Goal: Information Seeking & Learning: Understand process/instructions

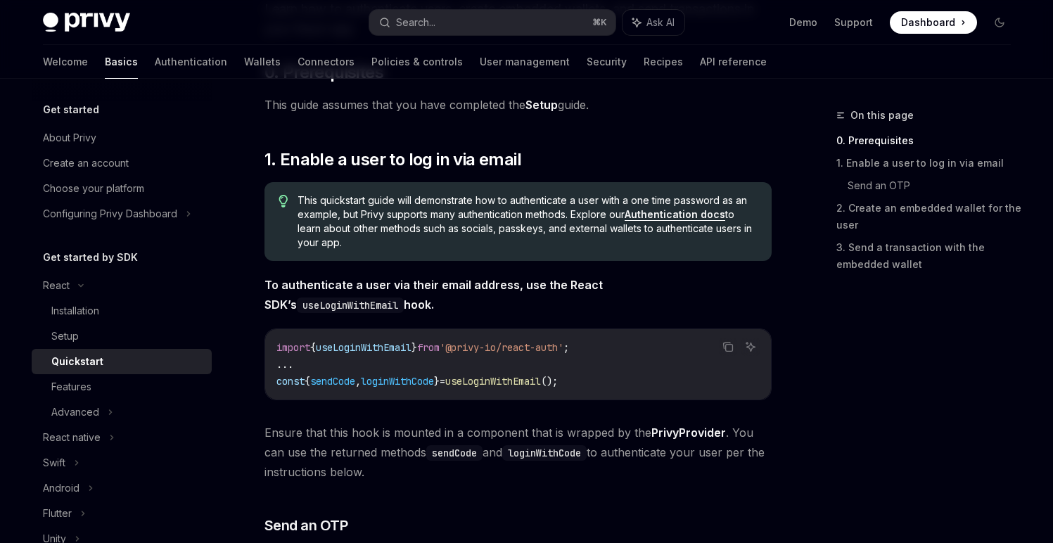
scroll to position [167, 0]
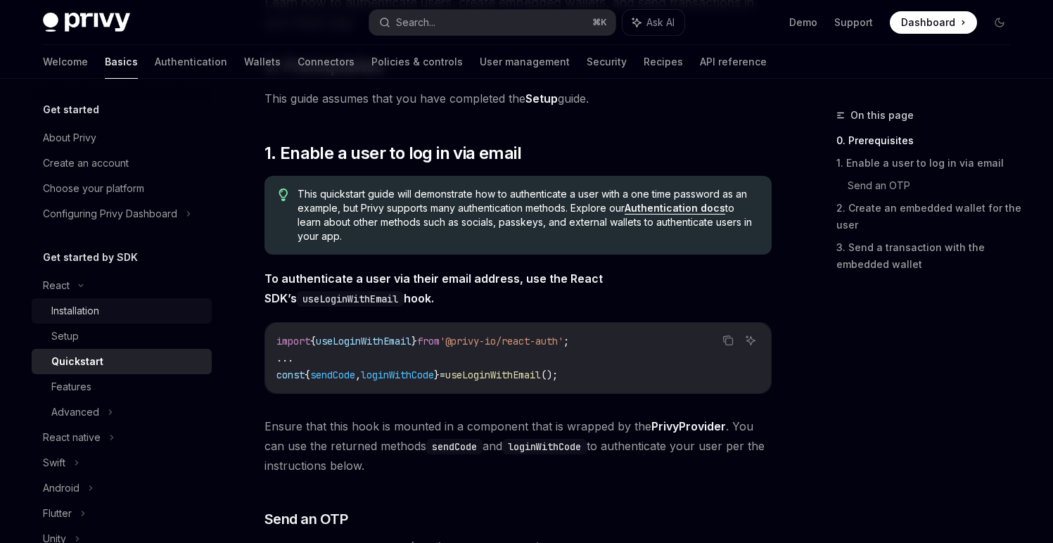
click at [143, 302] on div "Installation" at bounding box center [127, 310] width 152 height 17
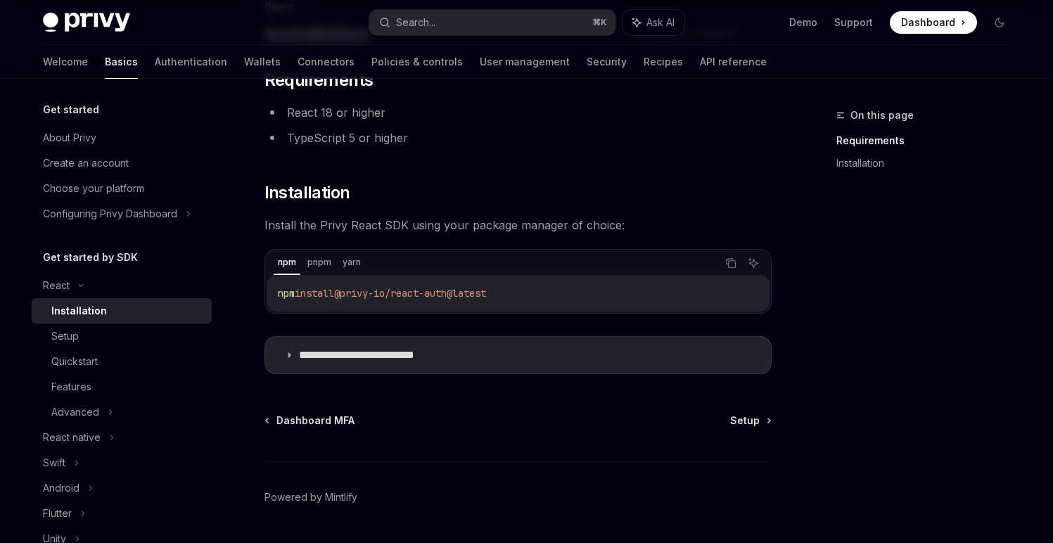
scroll to position [122, 0]
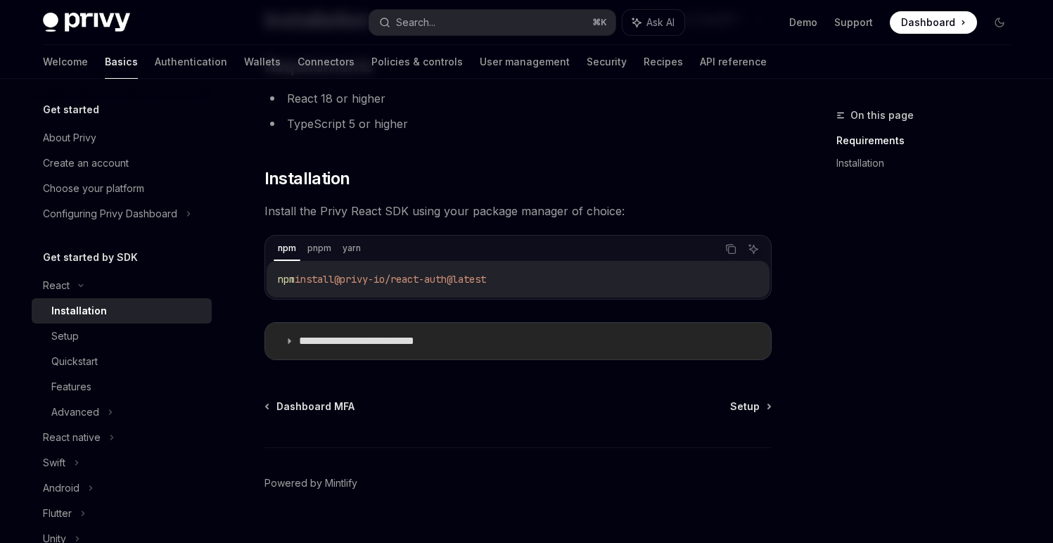
click at [402, 341] on p "**********" at bounding box center [378, 341] width 159 height 14
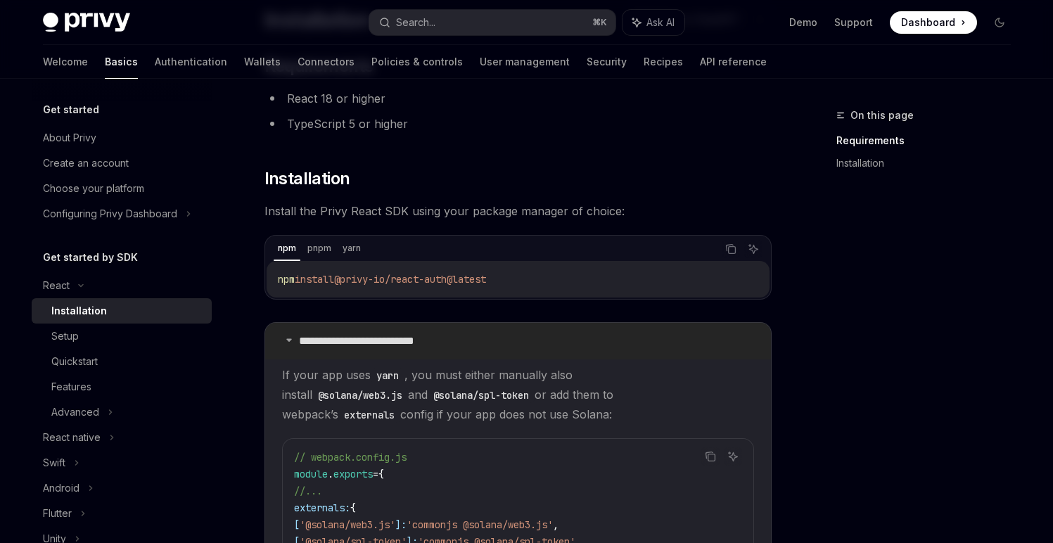
click at [402, 341] on p "**********" at bounding box center [378, 341] width 159 height 14
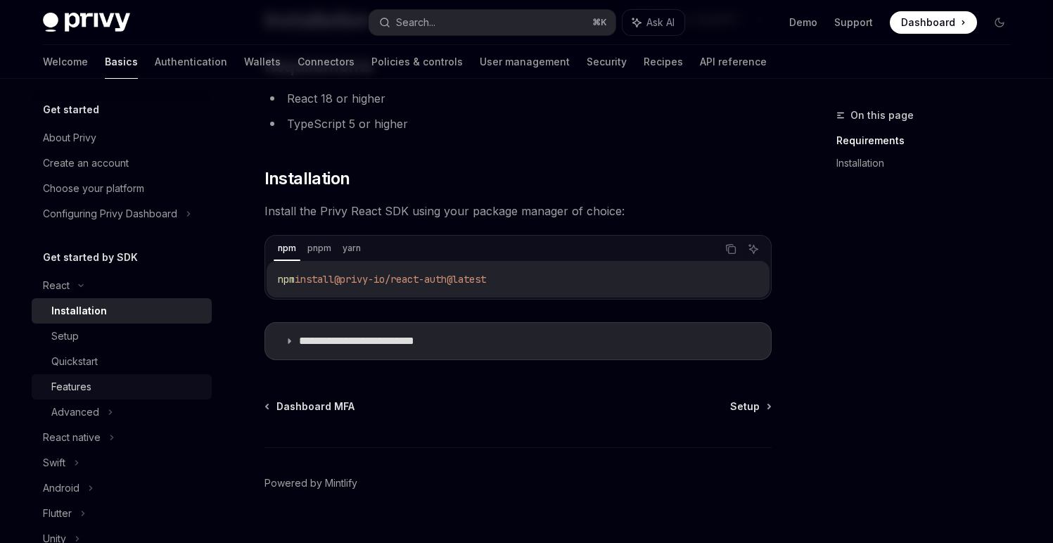
click at [111, 385] on div "Features" at bounding box center [127, 386] width 152 height 17
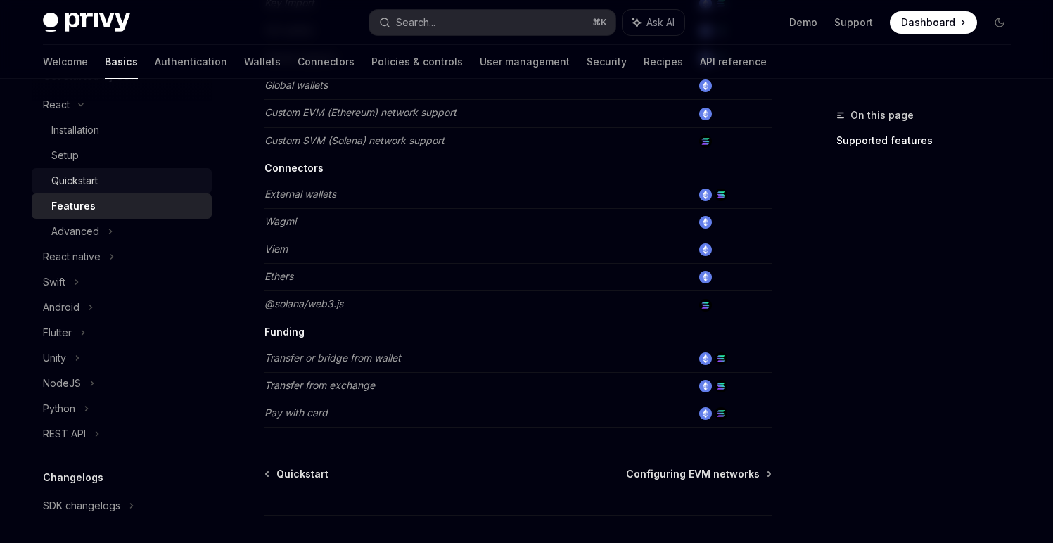
scroll to position [184, 0]
click at [84, 248] on div "React native" at bounding box center [72, 253] width 58 height 17
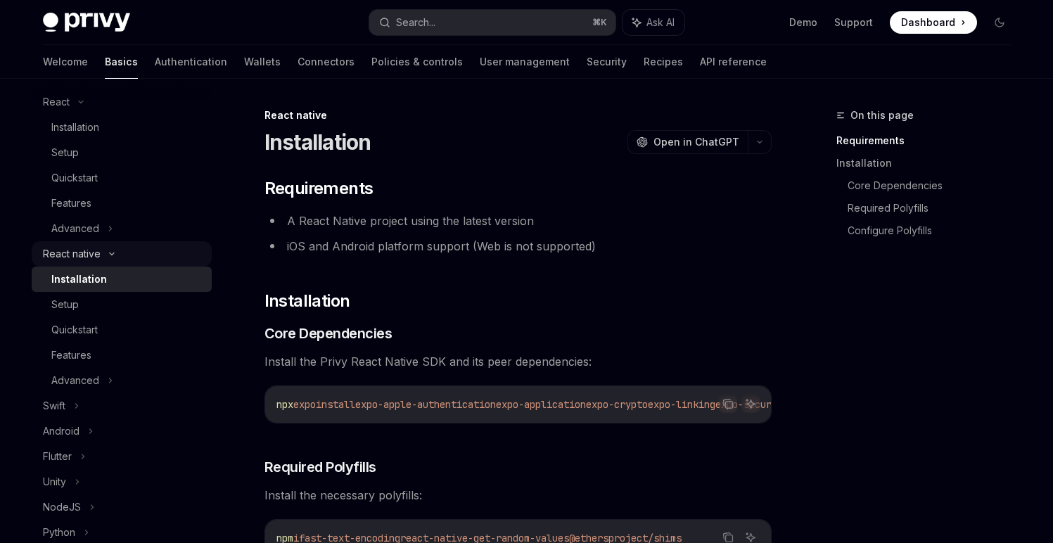
click at [94, 248] on div "React native" at bounding box center [72, 253] width 58 height 17
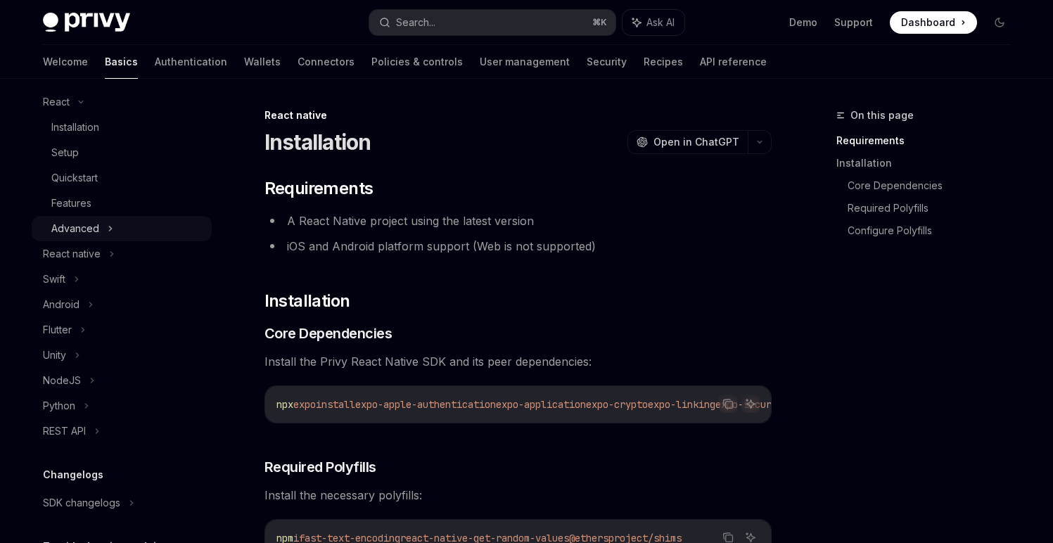
click at [101, 228] on div "Advanced" at bounding box center [122, 228] width 180 height 25
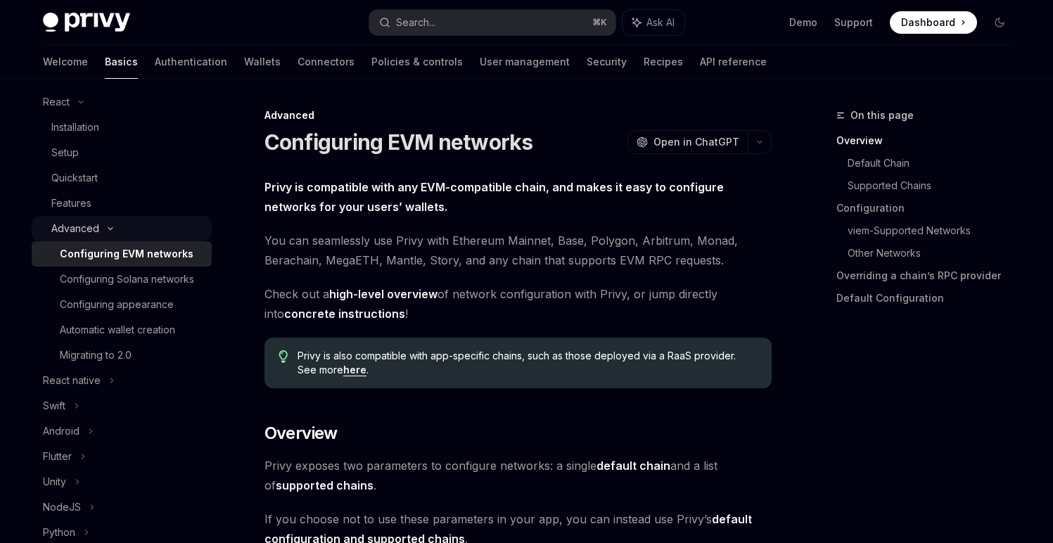
click at [102, 228] on icon at bounding box center [110, 229] width 17 height 6
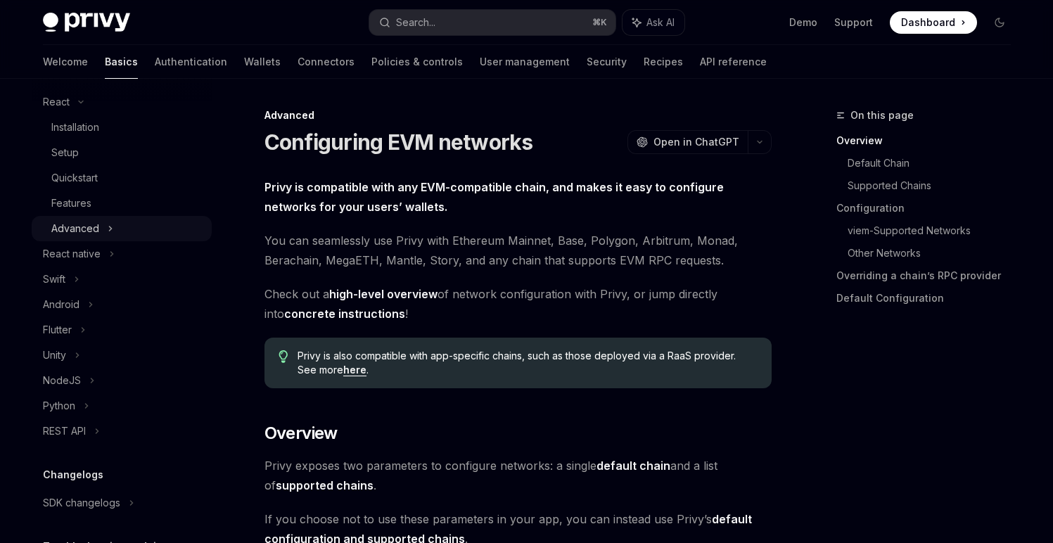
click at [101, 228] on div "Advanced" at bounding box center [122, 228] width 180 height 25
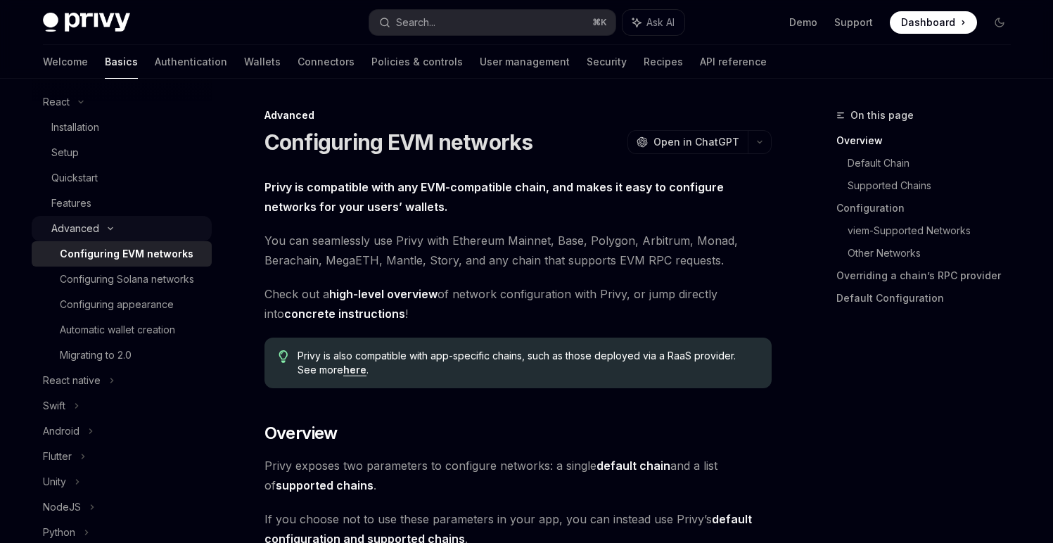
click at [102, 228] on icon at bounding box center [110, 229] width 17 height 6
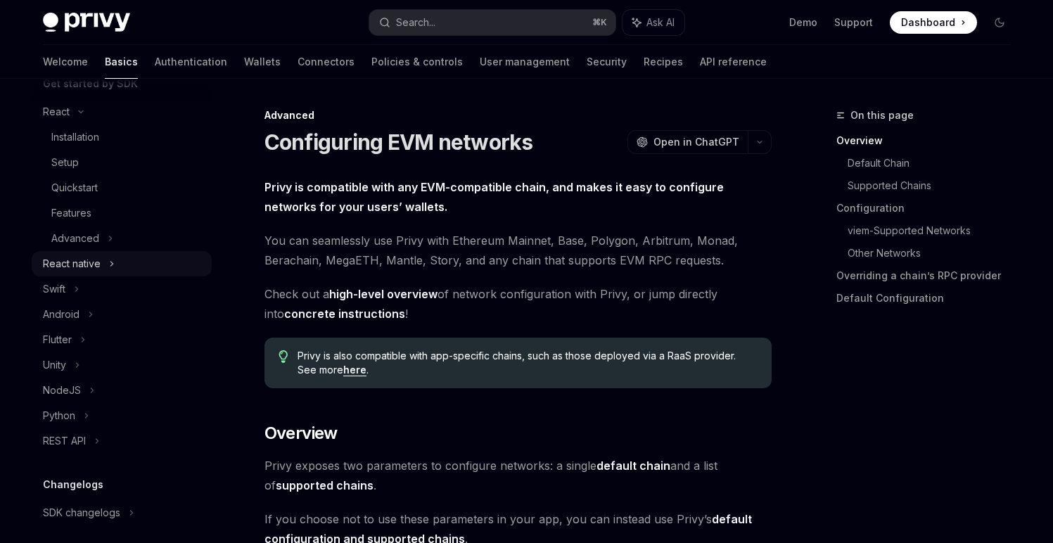
scroll to position [139, 0]
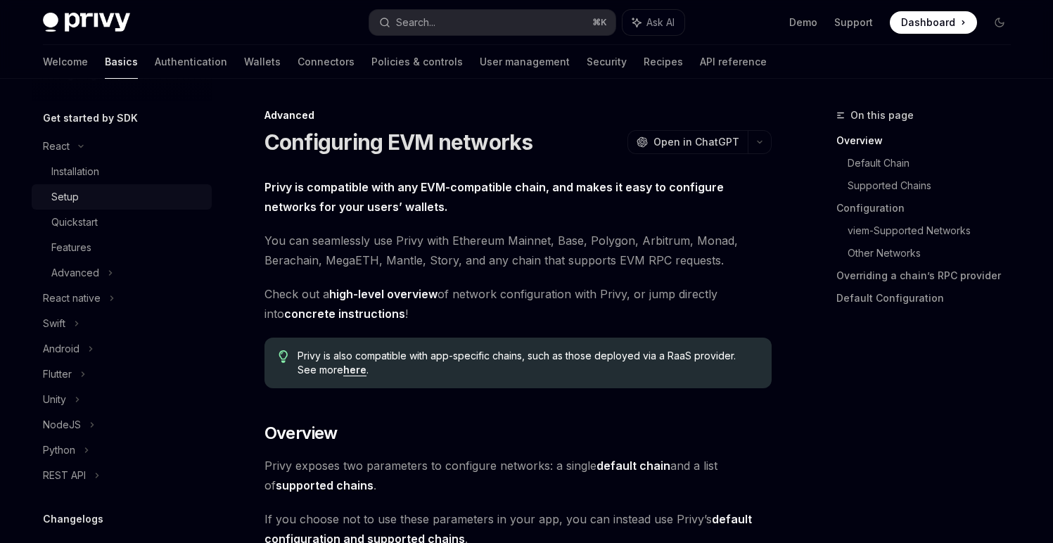
click at [117, 201] on div "Setup" at bounding box center [127, 197] width 152 height 17
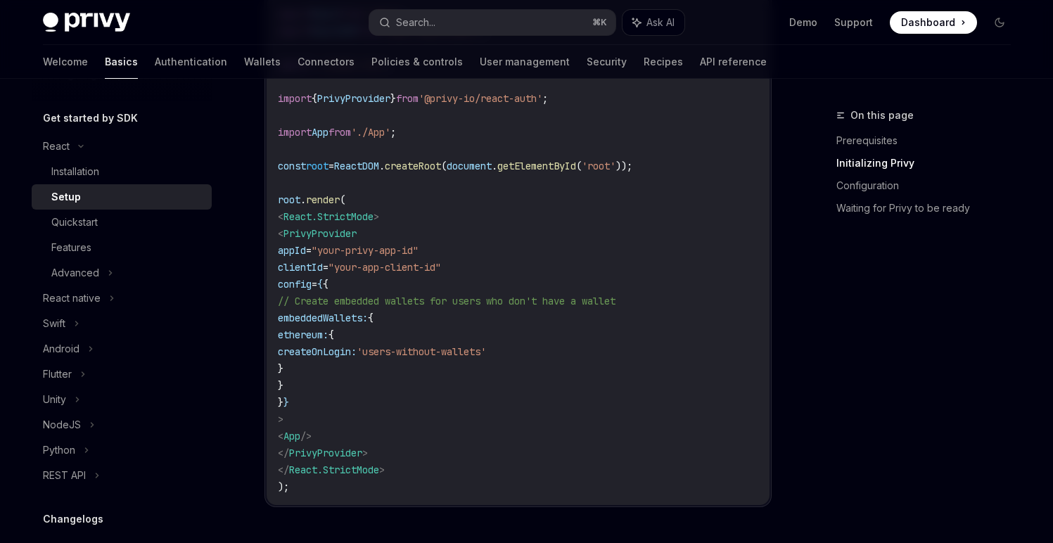
scroll to position [600, 0]
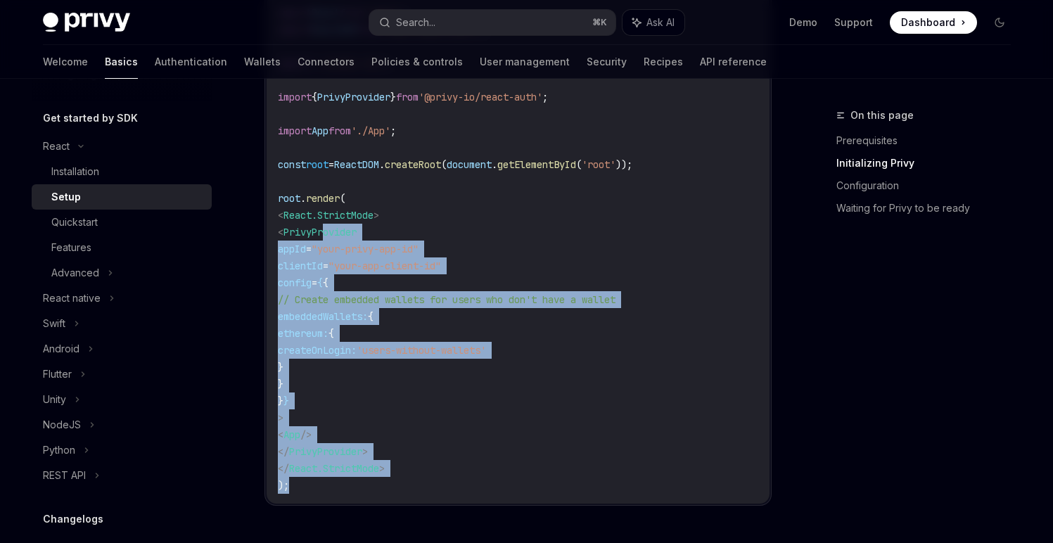
drag, startPoint x: 365, startPoint y: 492, endPoint x: 346, endPoint y: 223, distance: 269.4
click at [346, 226] on code "import React from 'react' ; import ReactDOM from 'react-dom/client' ; import '.…" at bounding box center [518, 249] width 480 height 490
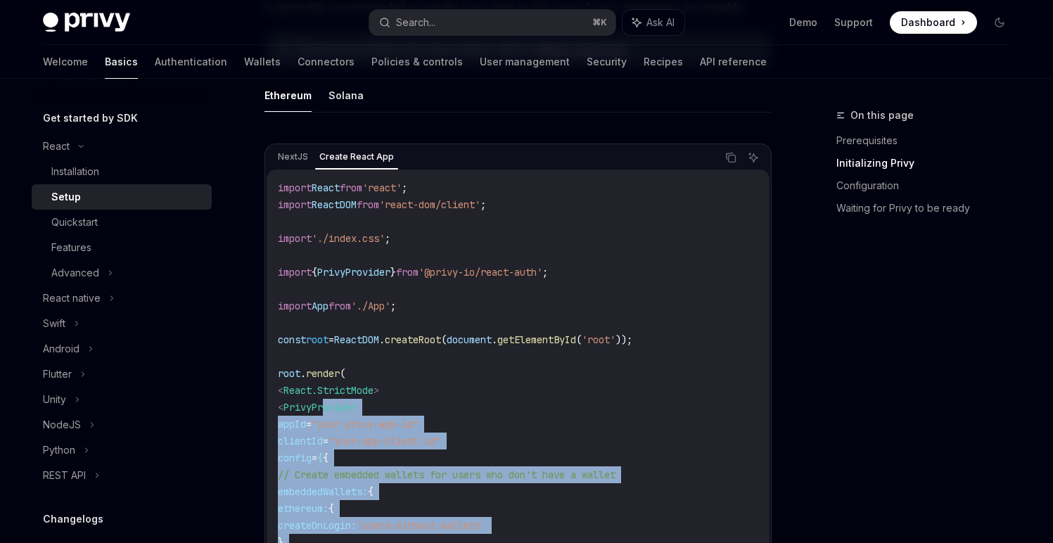
scroll to position [422, 0]
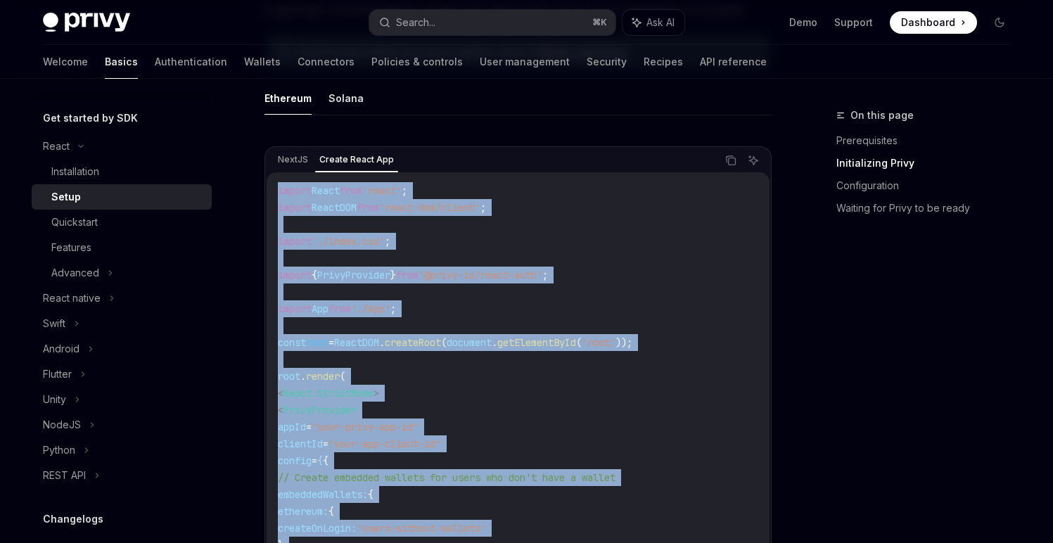
click at [274, 188] on div "import React from 'react' ; import ReactDOM from 'react-dom/client' ; import '.…" at bounding box center [518, 426] width 503 height 509
click at [343, 98] on button "Solana" at bounding box center [345, 98] width 35 height 33
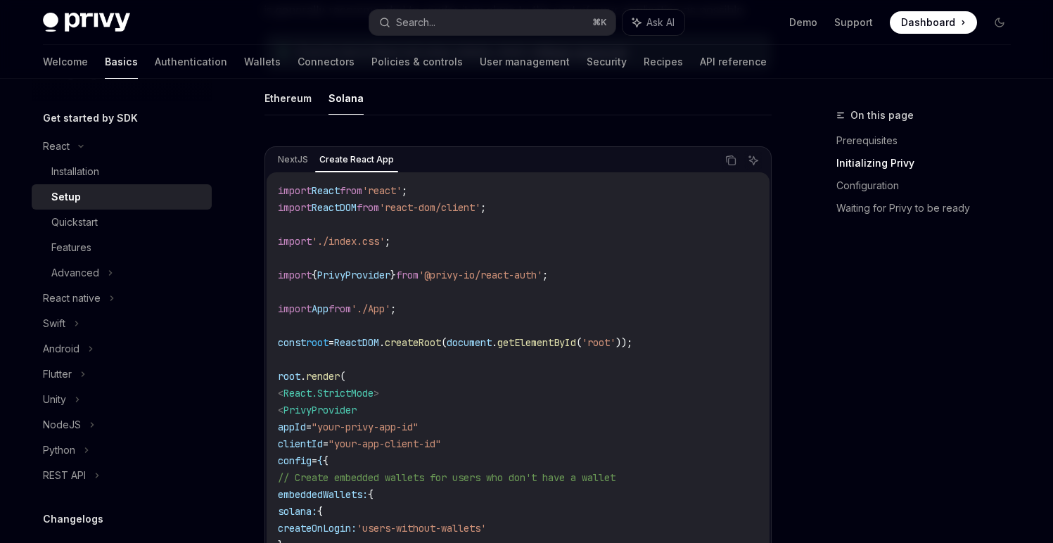
click at [460, 288] on code "import React from 'react' ; import ReactDOM from 'react-dom/client' ; import '.…" at bounding box center [518, 427] width 480 height 490
click at [126, 226] on div "Quickstart" at bounding box center [127, 222] width 152 height 17
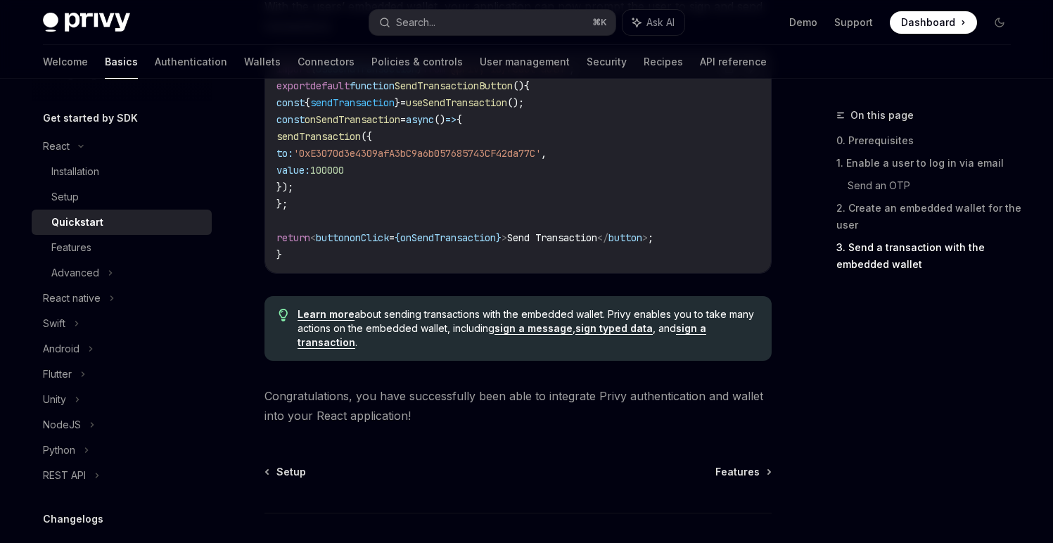
scroll to position [1498, 0]
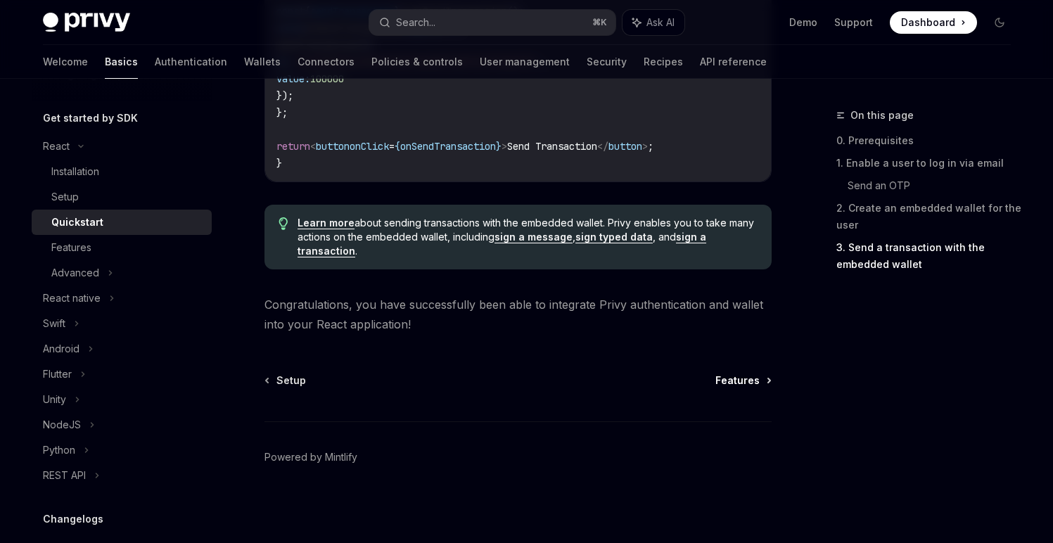
click at [736, 383] on span "Features" at bounding box center [737, 380] width 44 height 14
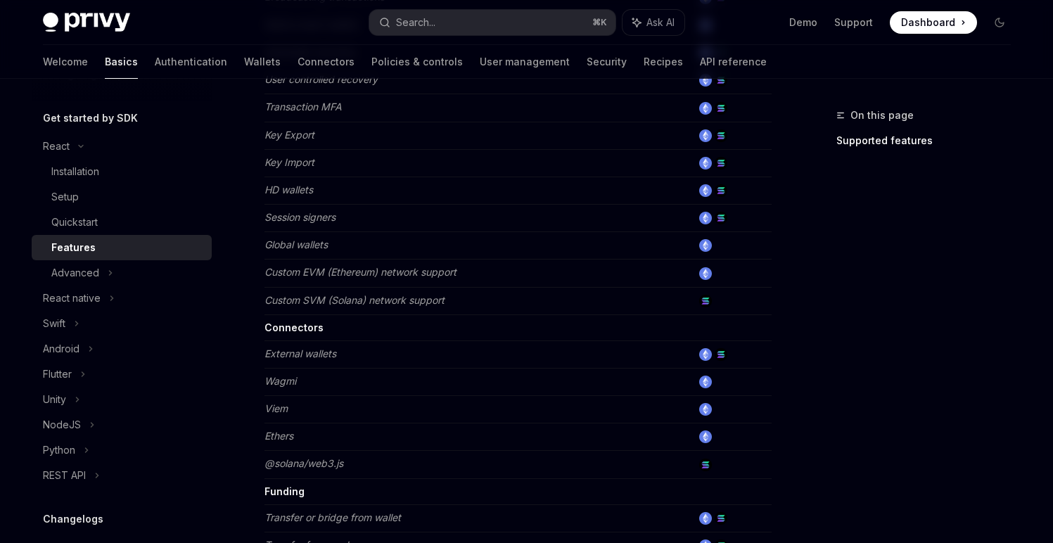
scroll to position [954, 0]
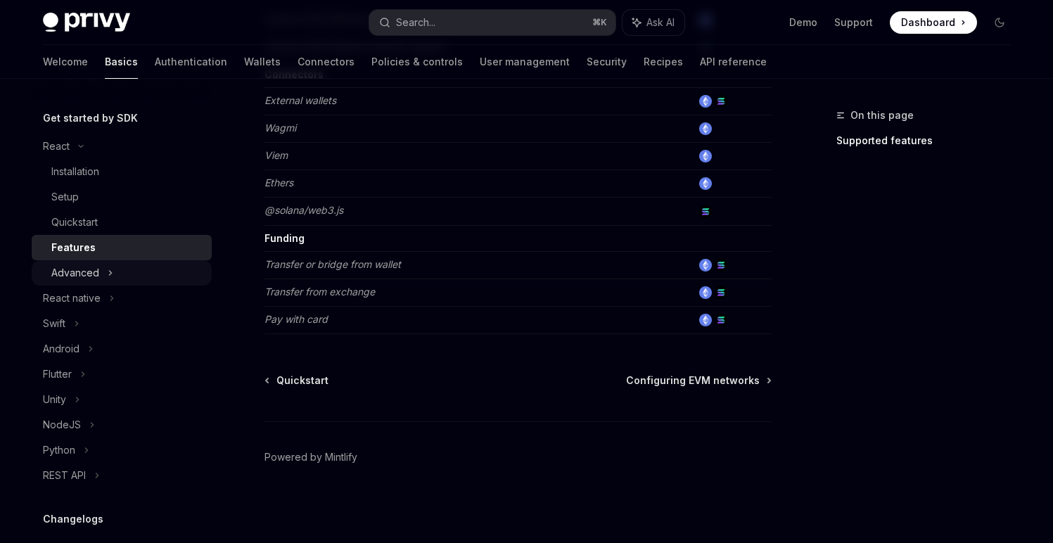
click at [105, 267] on div "Advanced" at bounding box center [122, 272] width 180 height 25
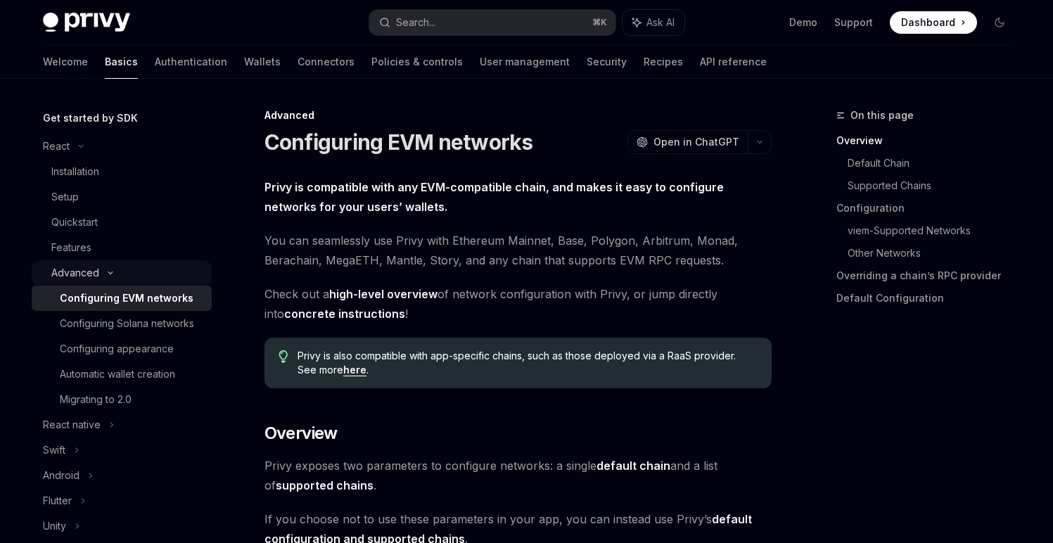
click at [105, 267] on div "Advanced" at bounding box center [122, 272] width 180 height 25
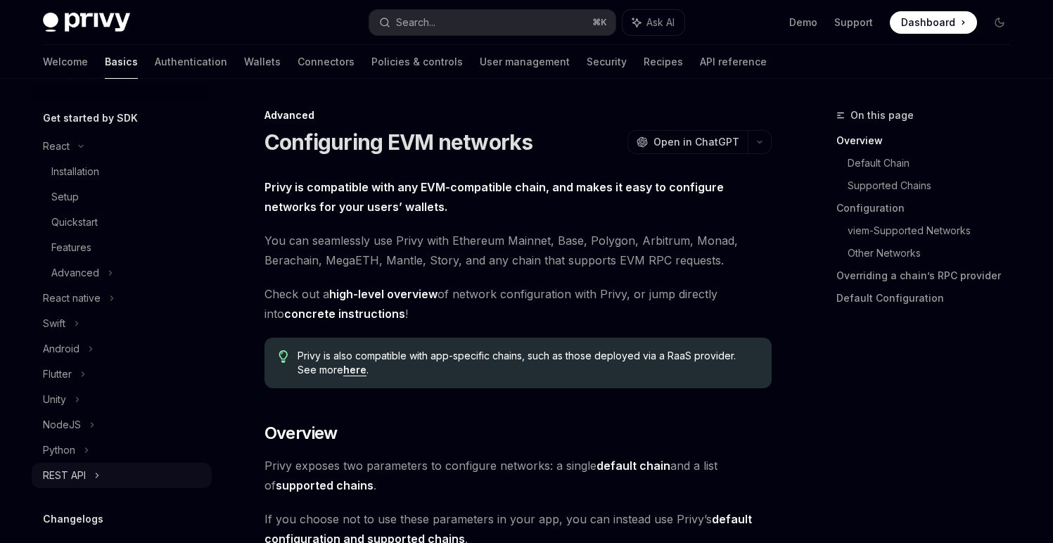
click at [79, 471] on div "REST API" at bounding box center [64, 475] width 43 height 17
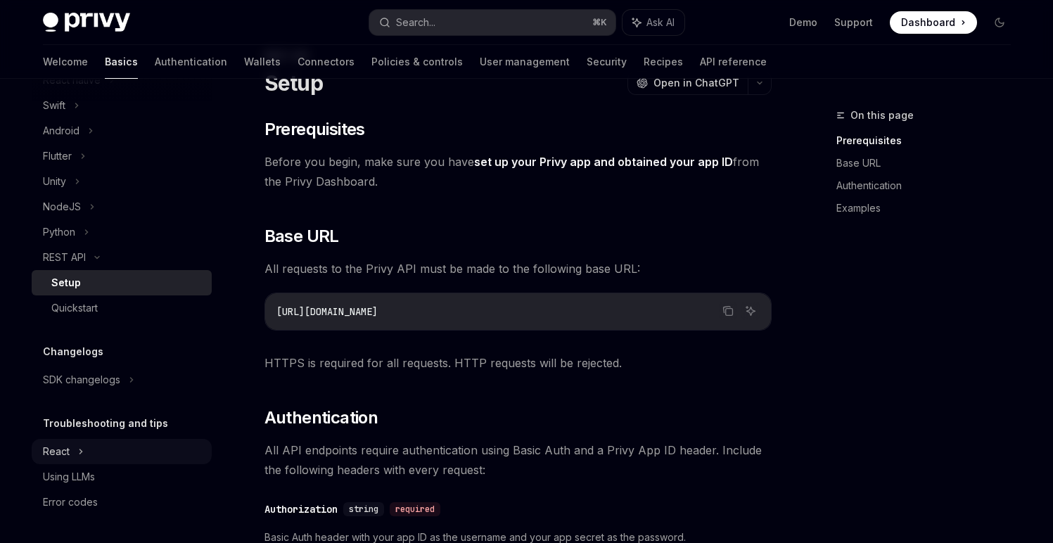
scroll to position [96, 0]
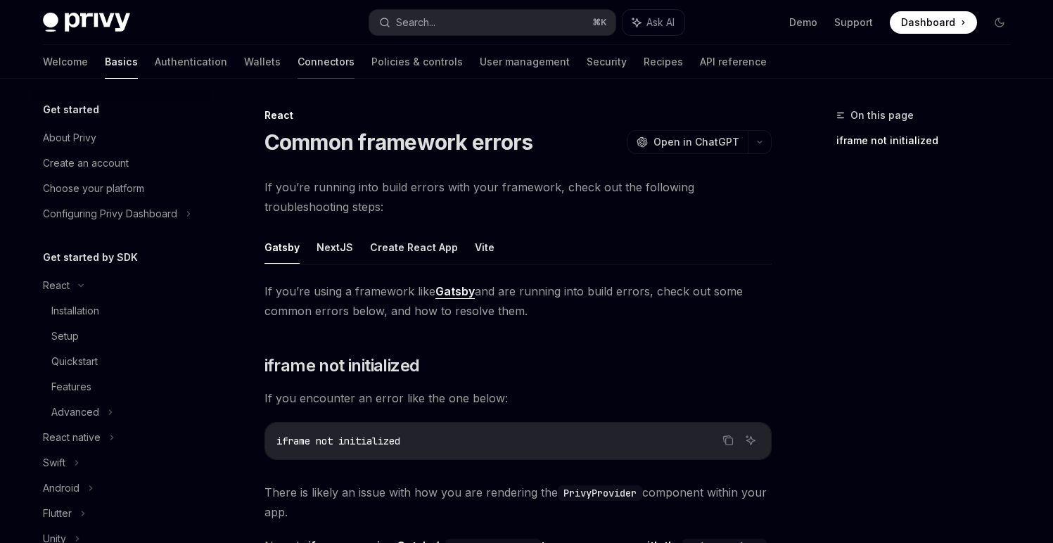
click at [298, 65] on link "Connectors" at bounding box center [326, 62] width 57 height 34
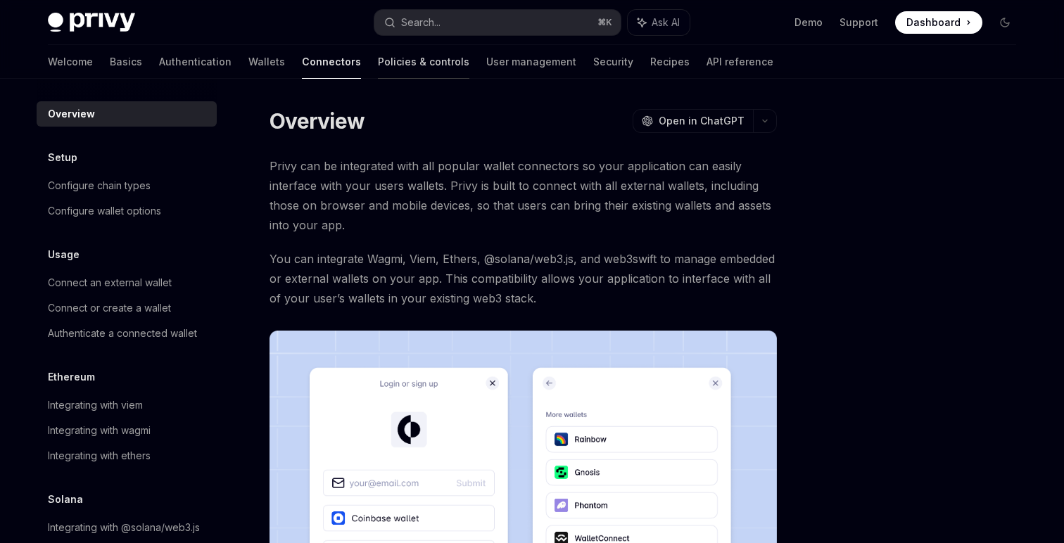
click at [378, 59] on link "Policies & controls" at bounding box center [423, 62] width 91 height 34
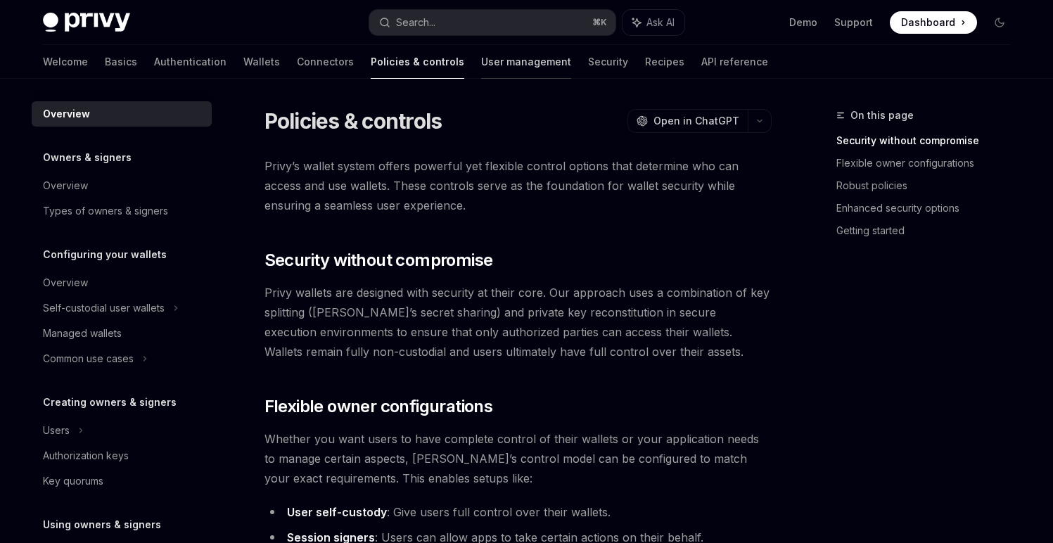
click at [481, 69] on link "User management" at bounding box center [526, 62] width 90 height 34
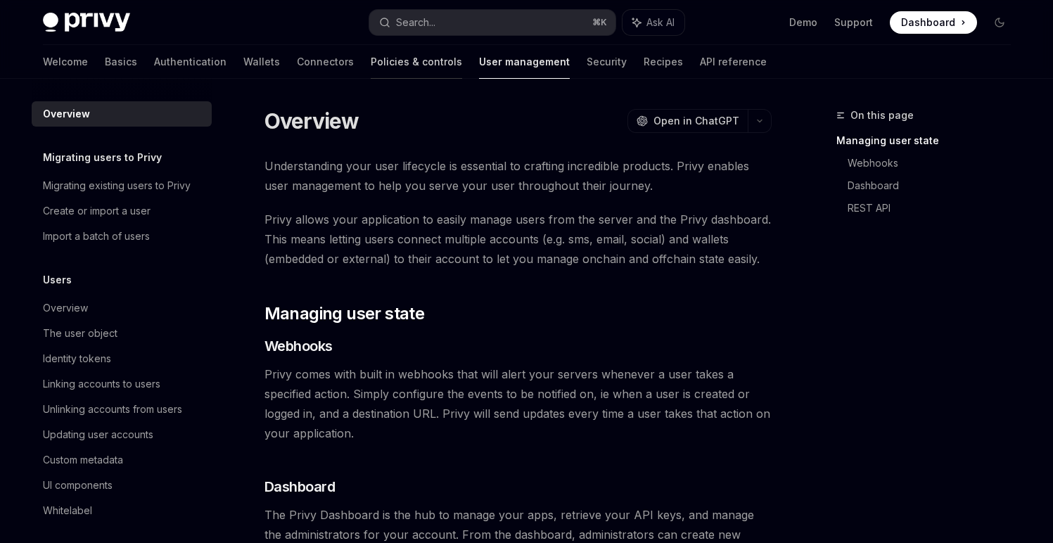
click at [371, 65] on link "Policies & controls" at bounding box center [416, 62] width 91 height 34
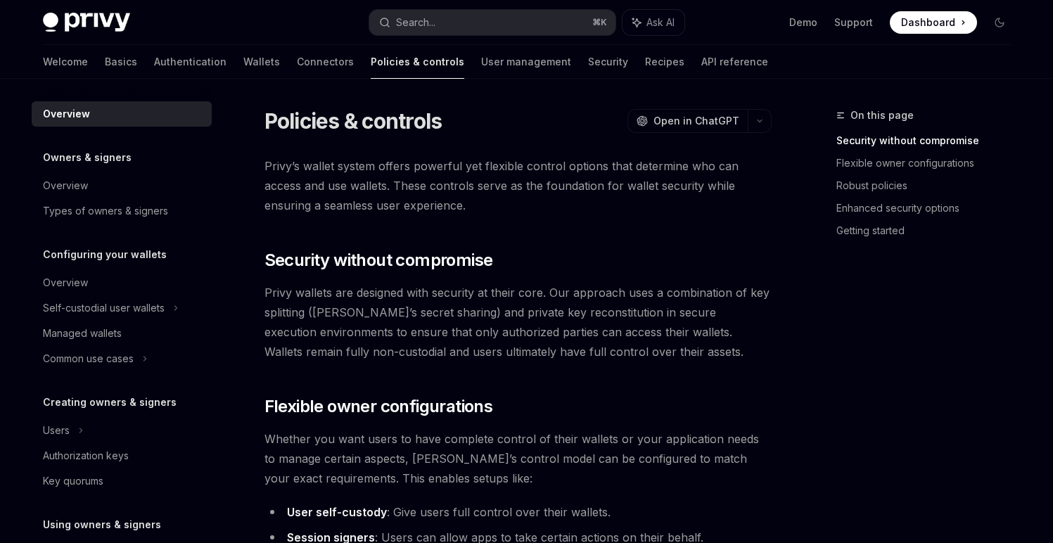
click at [400, 65] on div "Welcome Basics Authentication Wallets Connectors Policies & controls User manag…" at bounding box center [405, 62] width 725 height 34
click at [481, 65] on link "User management" at bounding box center [526, 62] width 90 height 34
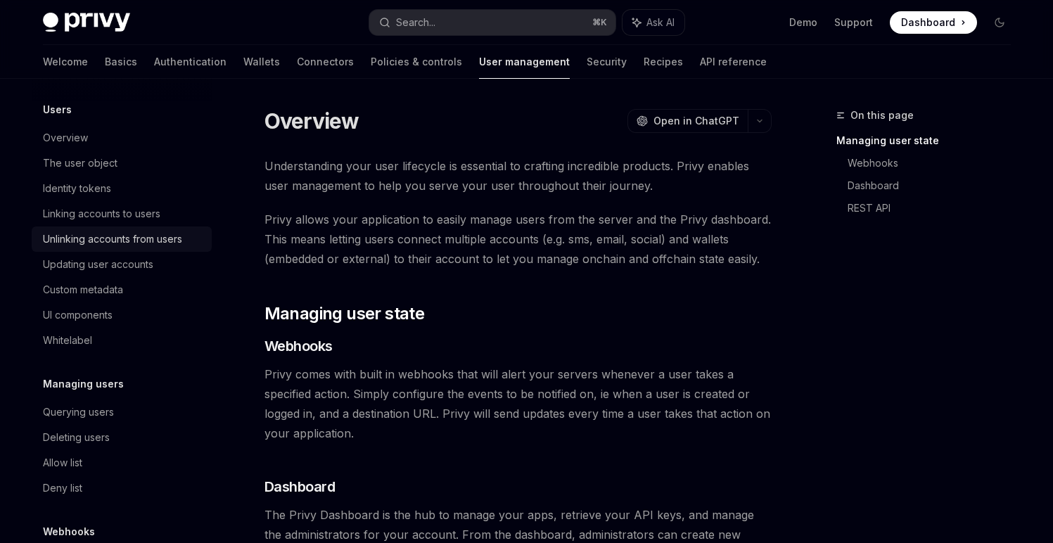
scroll to position [253, 0]
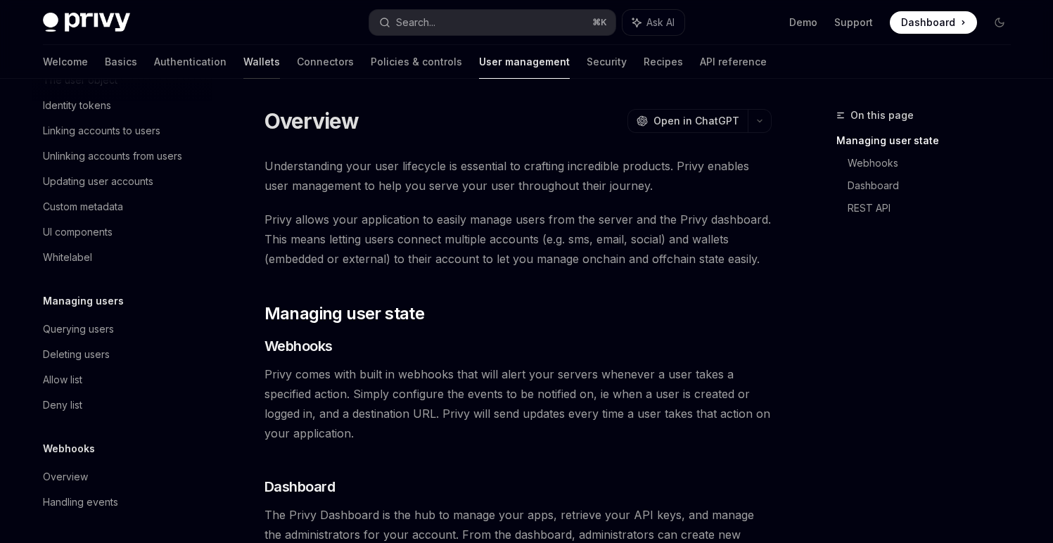
click at [243, 63] on link "Wallets" at bounding box center [261, 62] width 37 height 34
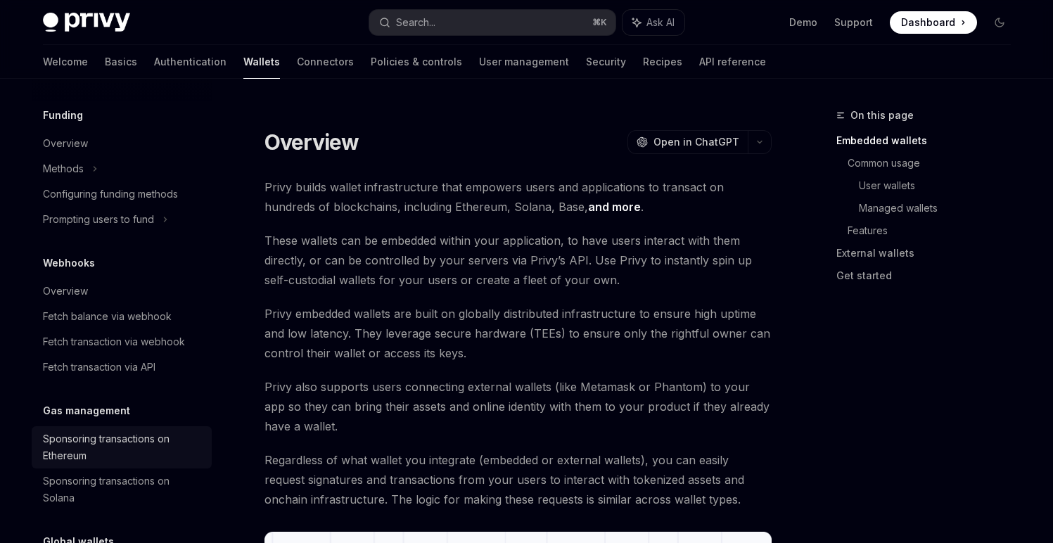
scroll to position [554, 0]
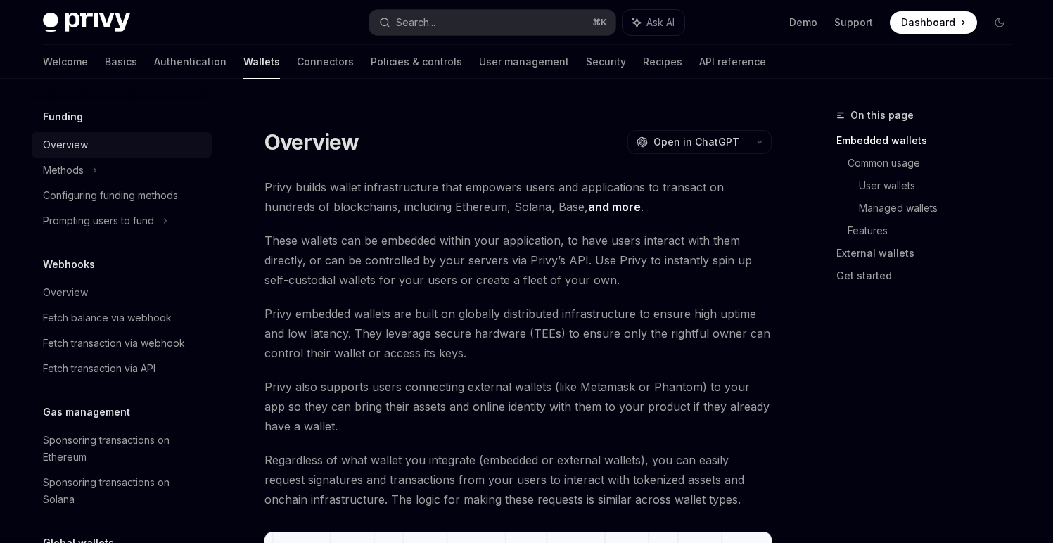
click at [96, 139] on div "Overview" at bounding box center [123, 144] width 160 height 17
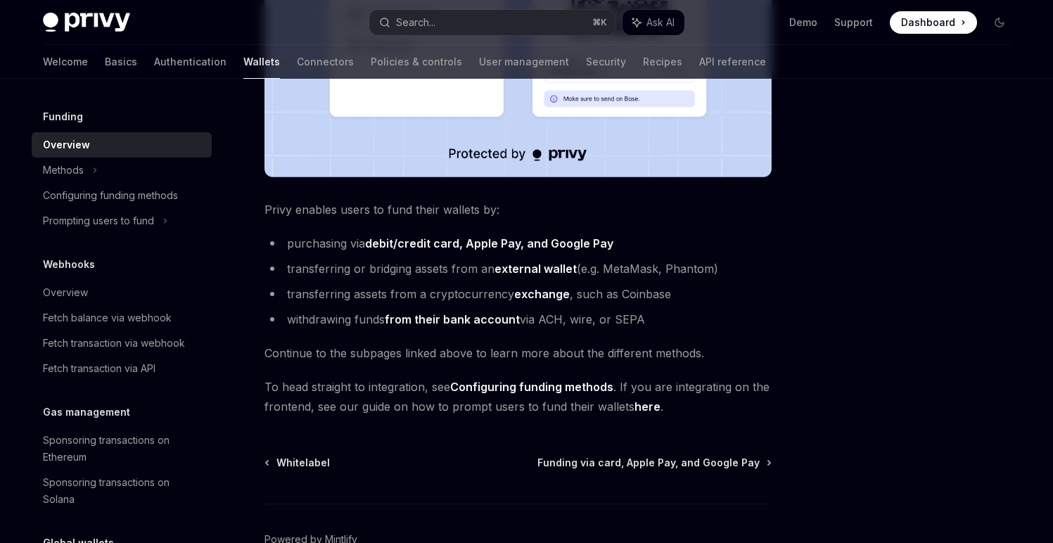
scroll to position [491, 0]
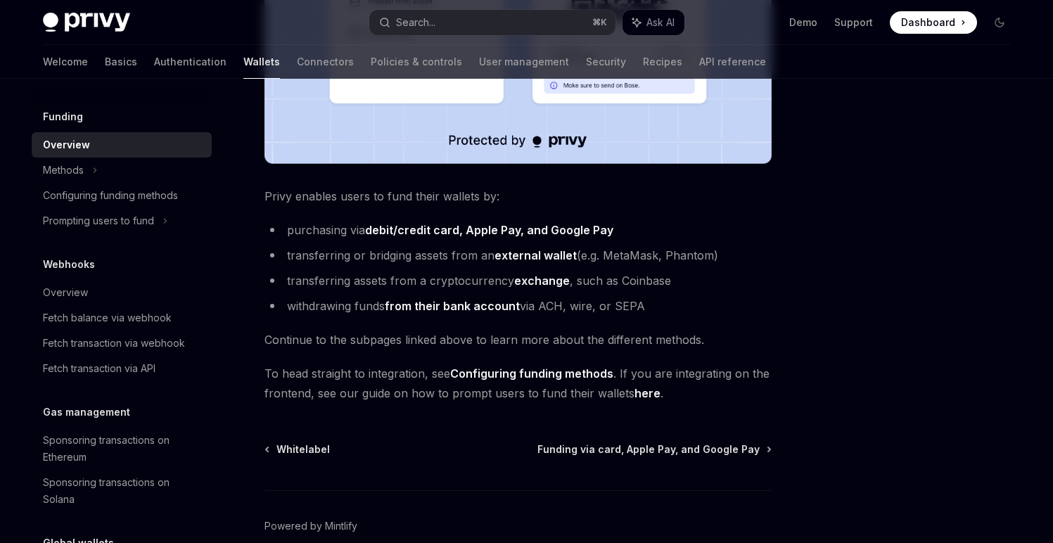
click at [566, 374] on link "Configuring funding methods" at bounding box center [531, 373] width 163 height 15
click at [621, 448] on span "Funding via card, Apple Pay, and Google Pay" at bounding box center [648, 449] width 222 height 14
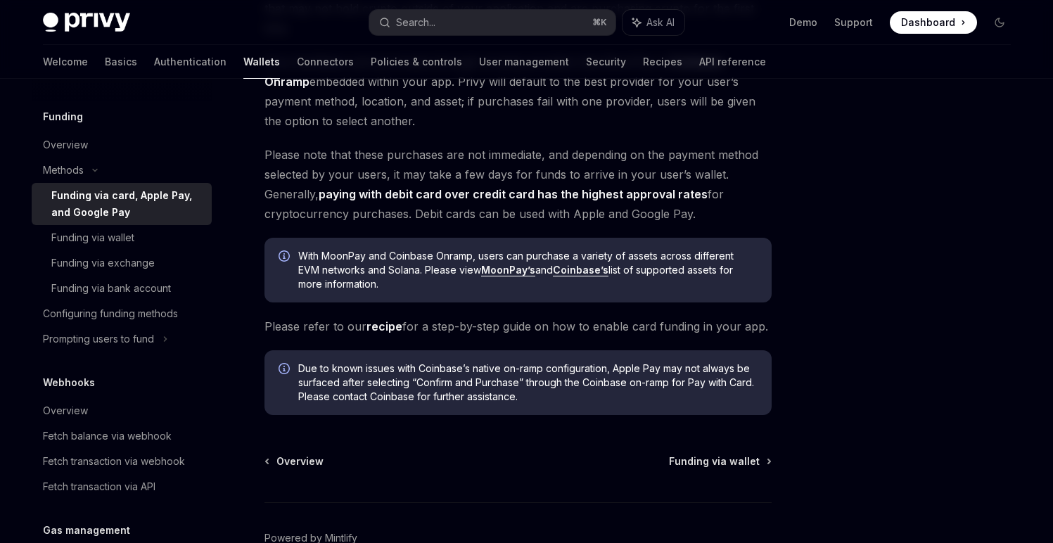
scroll to position [231, 0]
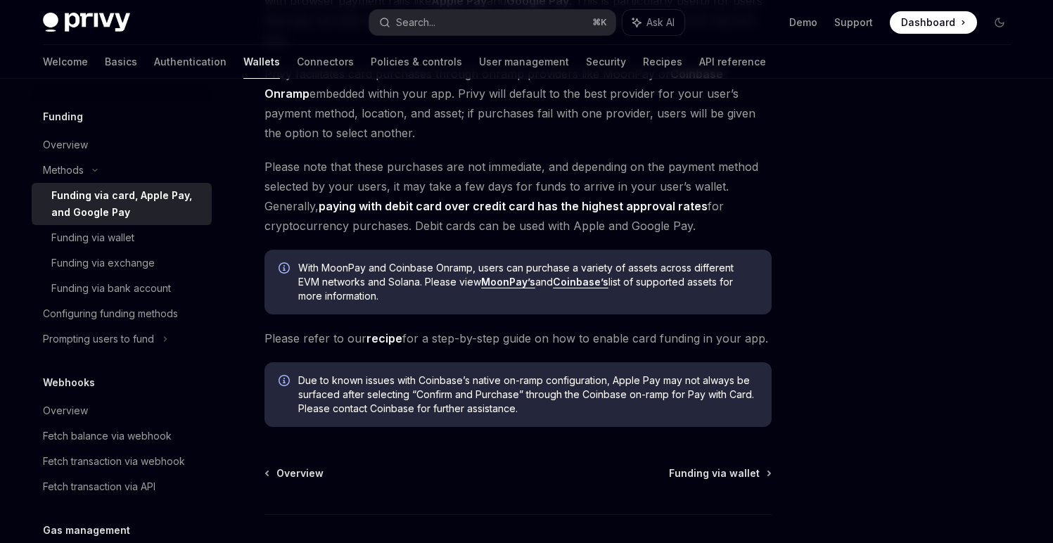
click at [385, 340] on link "recipe" at bounding box center [384, 338] width 36 height 15
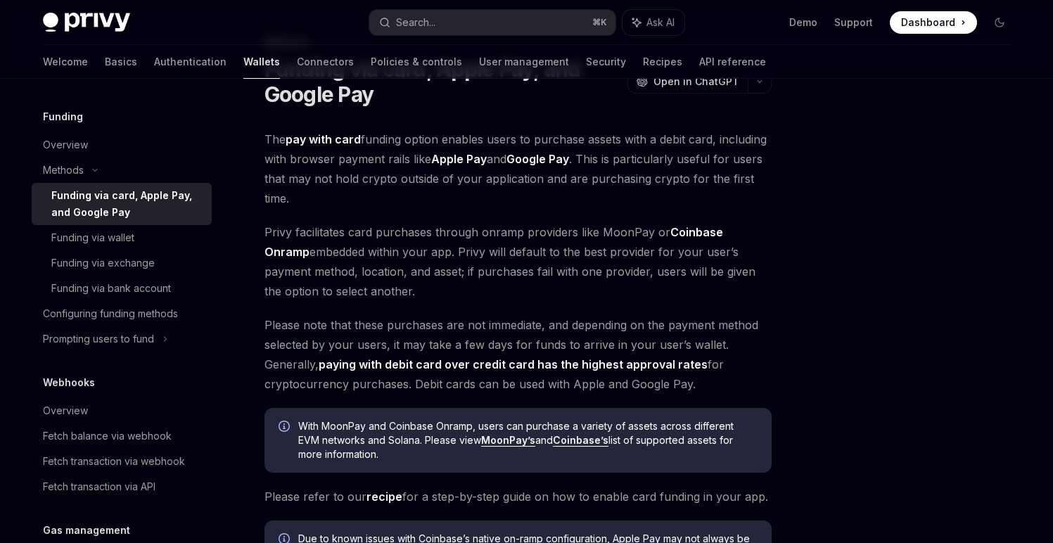
scroll to position [65, 0]
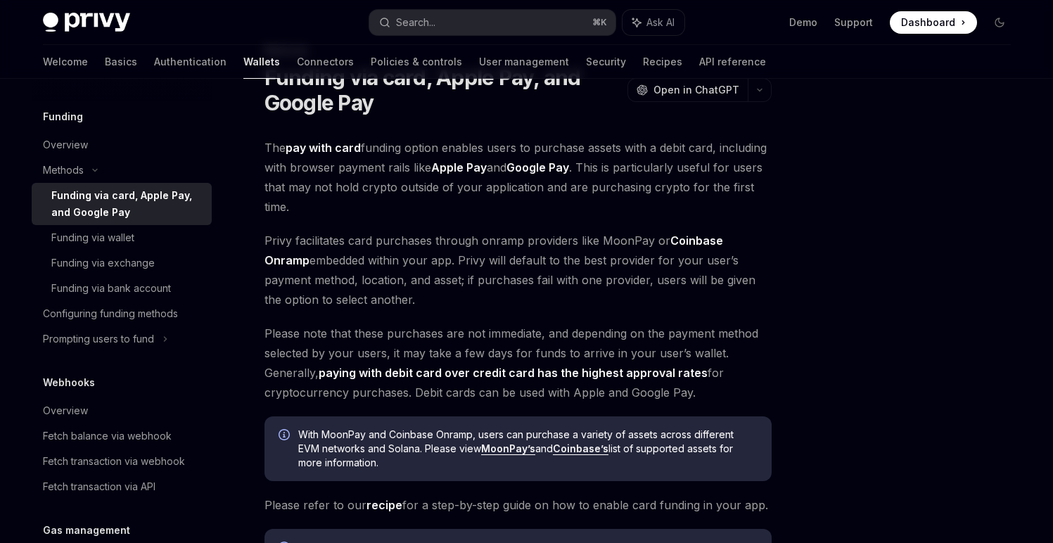
click at [689, 239] on link "Coinbase Onramp" at bounding box center [493, 251] width 459 height 34
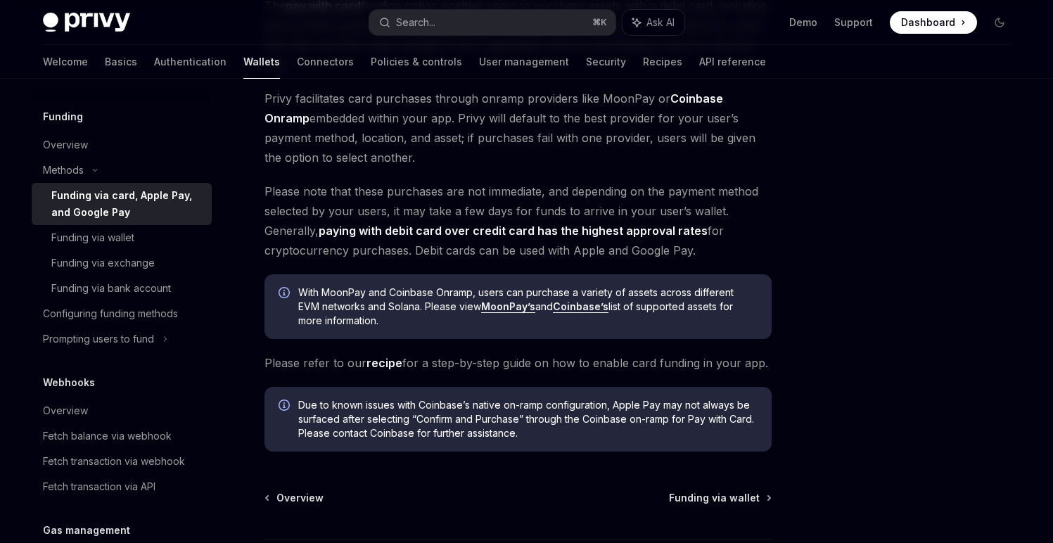
scroll to position [239, 0]
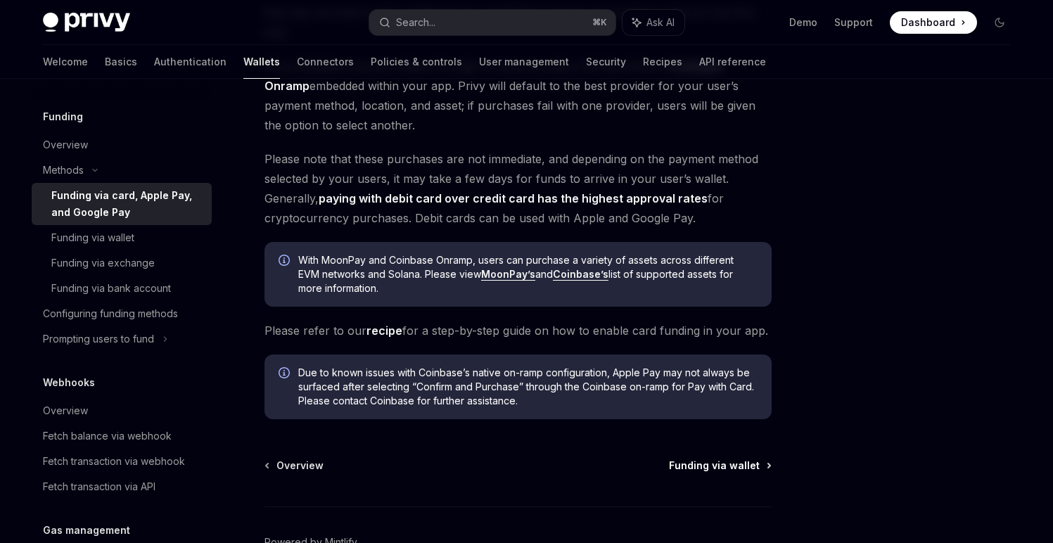
click at [691, 467] on span "Funding via wallet" at bounding box center [714, 466] width 91 height 14
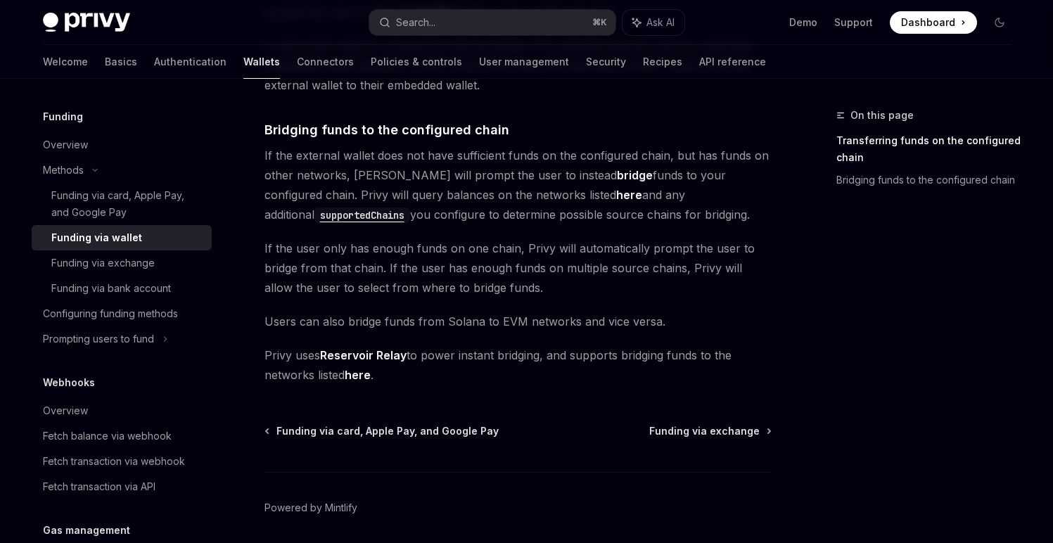
scroll to position [421, 0]
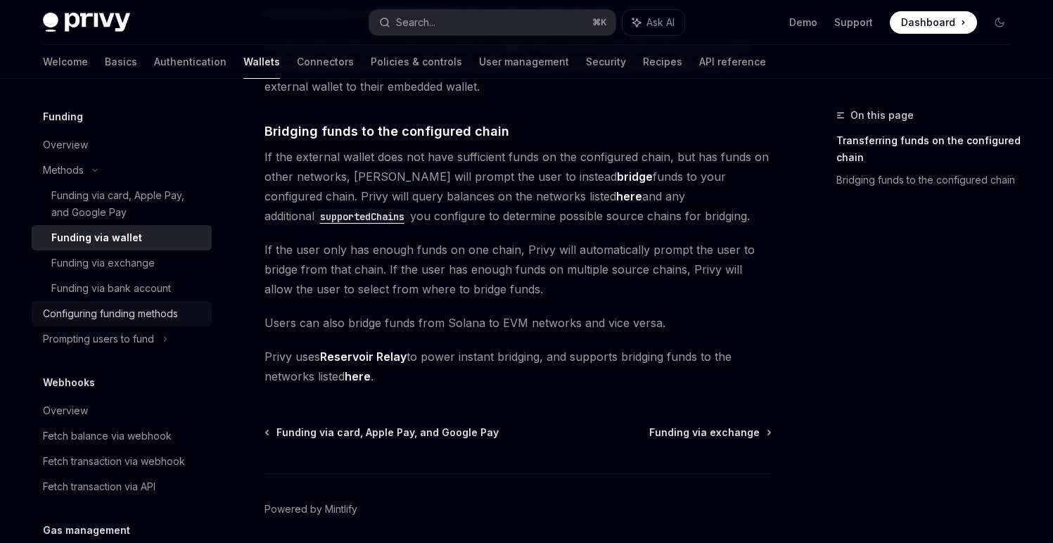
click at [156, 312] on div "Configuring funding methods" at bounding box center [110, 313] width 135 height 17
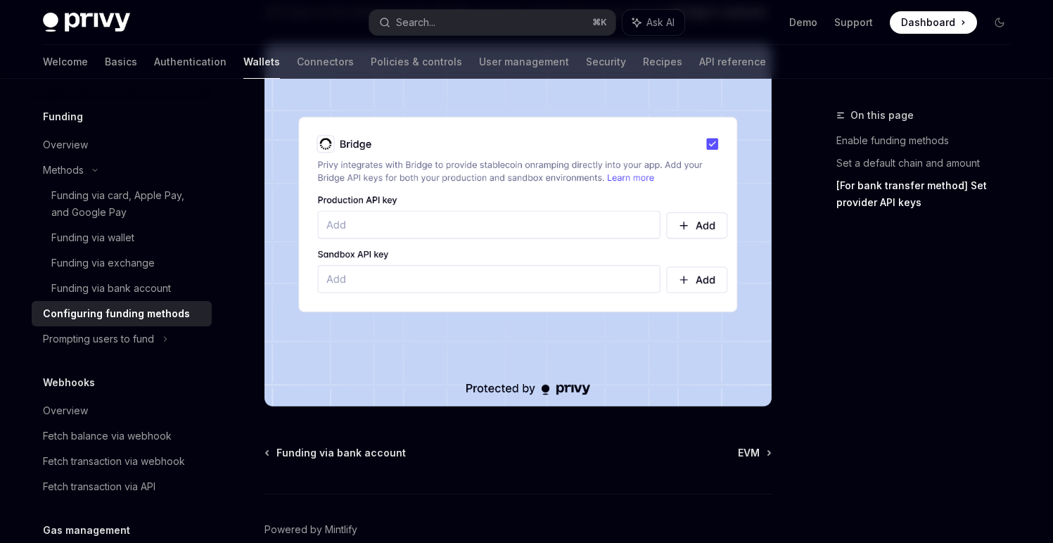
scroll to position [1400, 0]
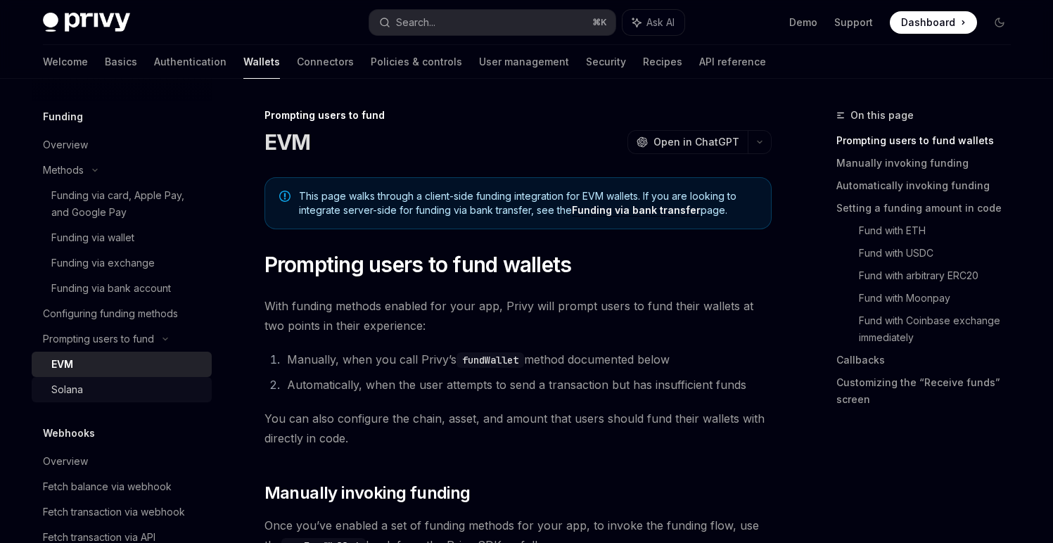
click at [148, 383] on div "Solana" at bounding box center [127, 389] width 152 height 17
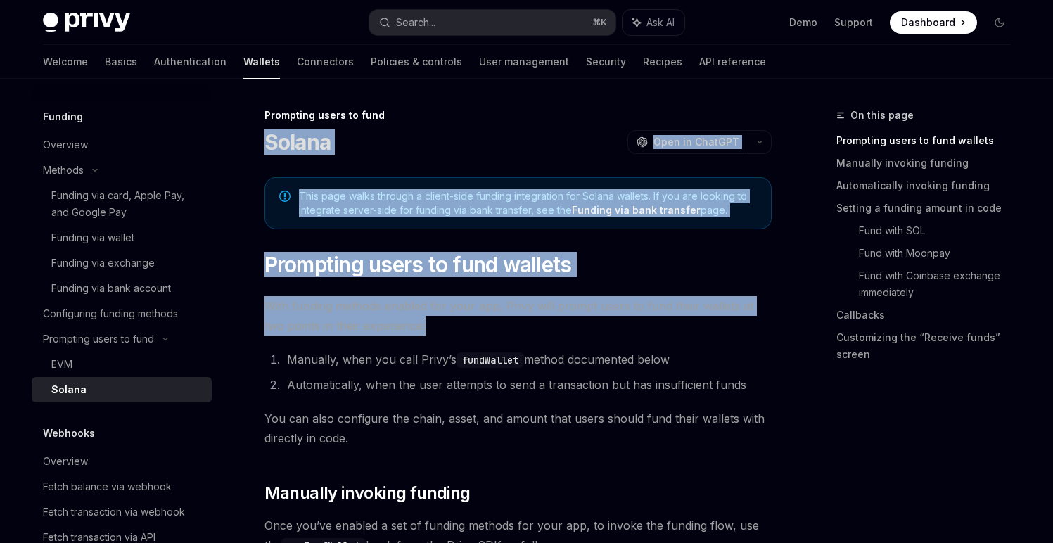
drag, startPoint x: 264, startPoint y: 140, endPoint x: 557, endPoint y: 323, distance: 345.7
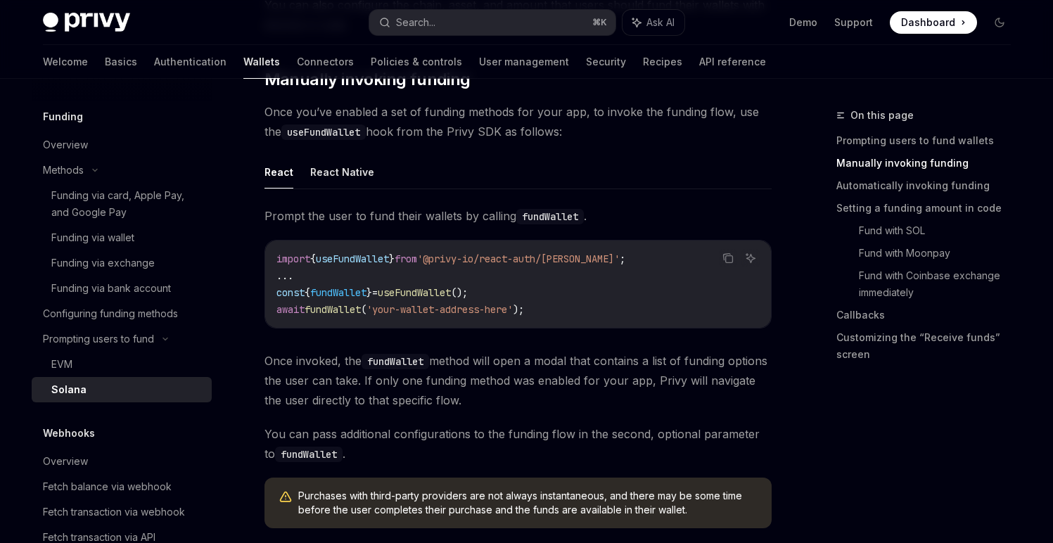
scroll to position [310, 0]
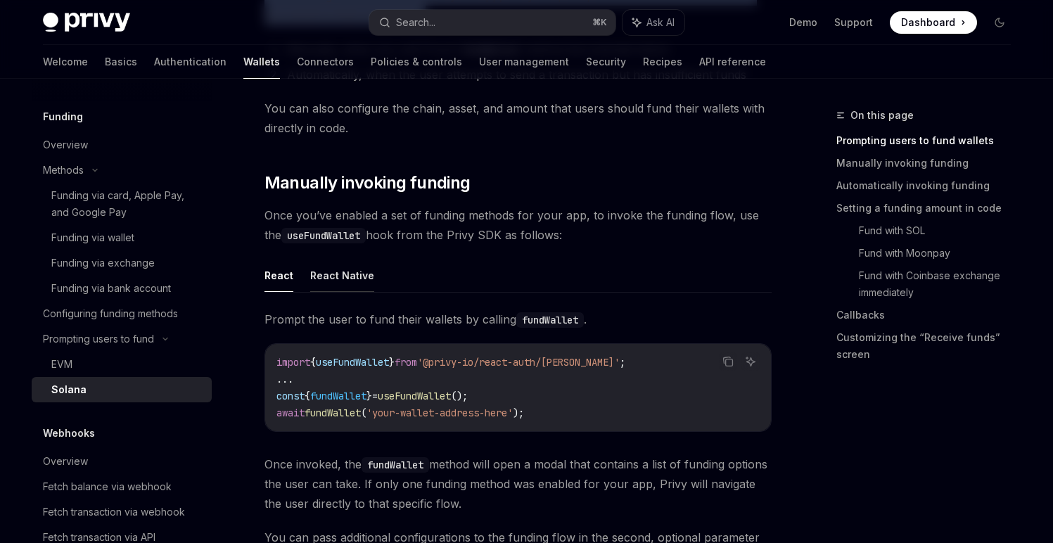
click at [352, 276] on button "React Native" at bounding box center [342, 275] width 64 height 33
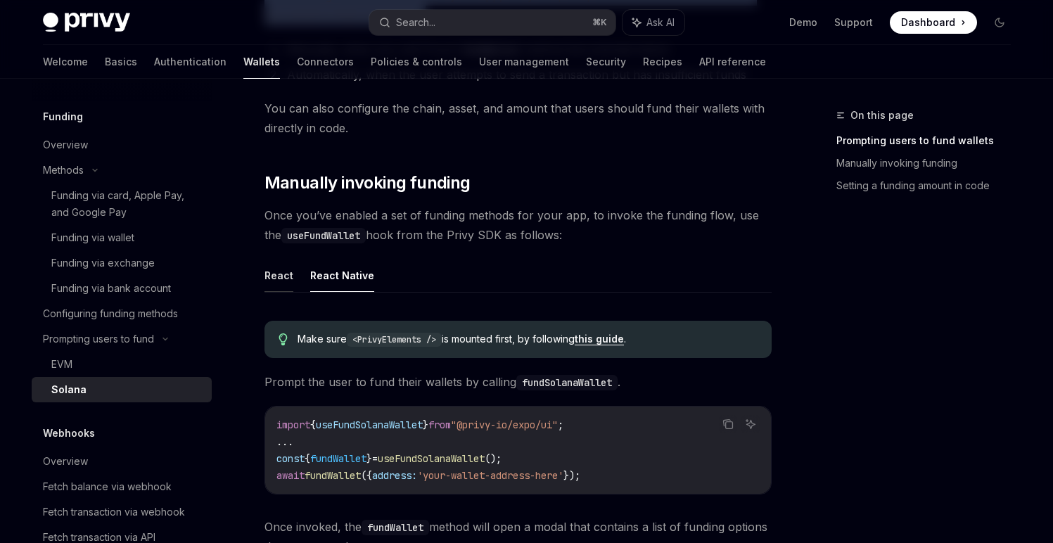
click at [287, 274] on button "React" at bounding box center [278, 275] width 29 height 33
type textarea "*"
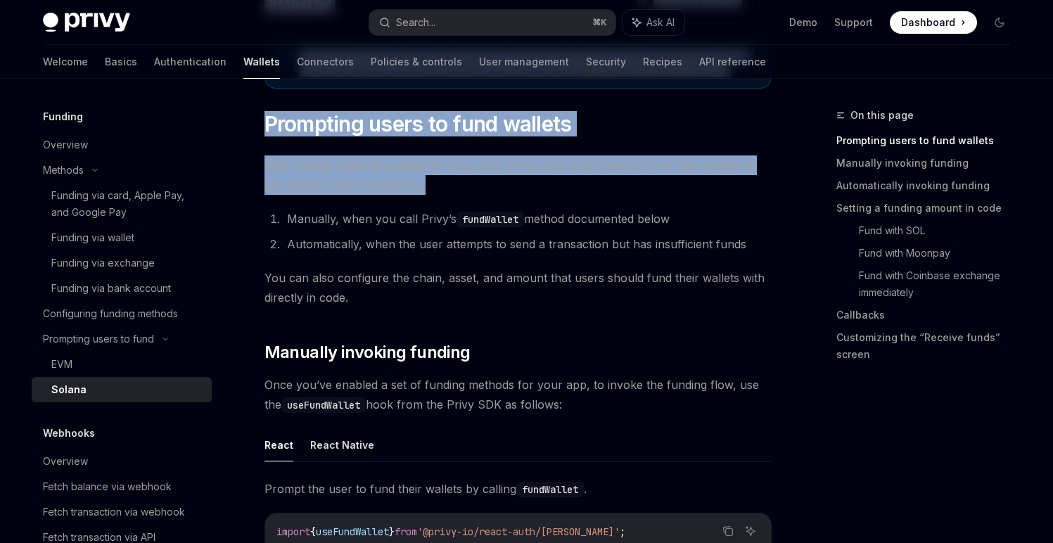
scroll to position [34, 0]
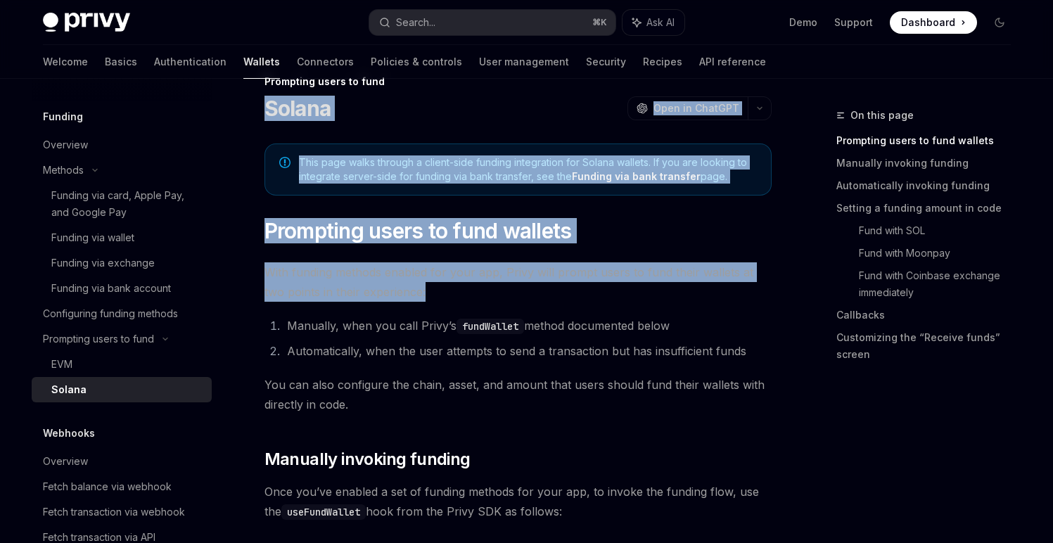
drag, startPoint x: 268, startPoint y: 110, endPoint x: 461, endPoint y: 309, distance: 278.1
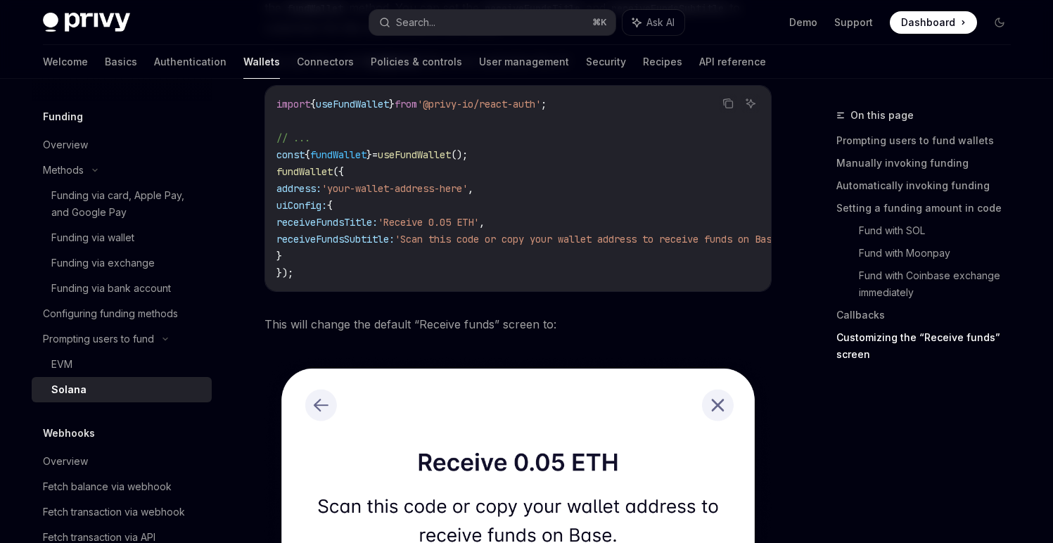
scroll to position [2933, 0]
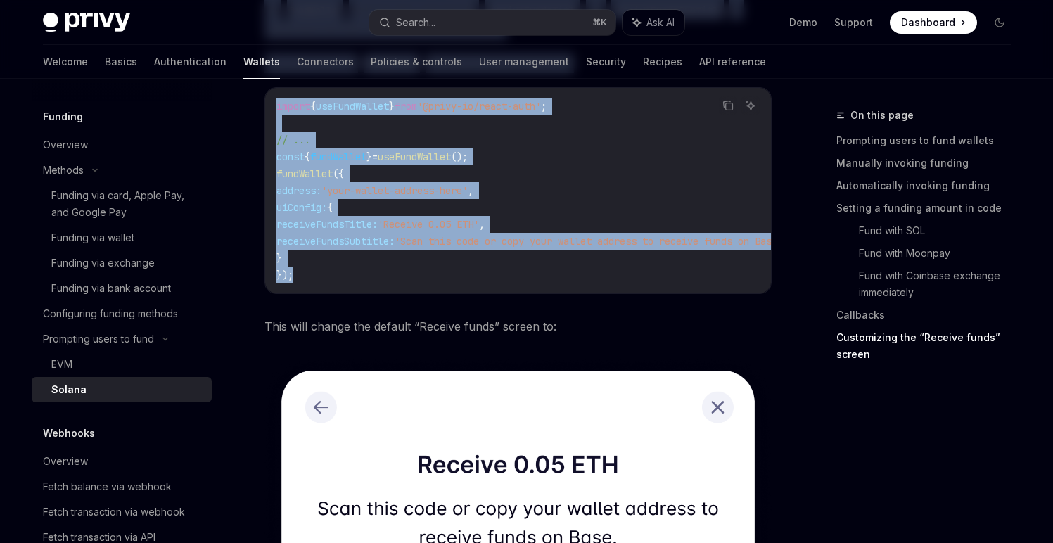
click at [366, 283] on code "import { useFundWallet } from '@privy-io/react-auth' ; // ... const { fundWalle…" at bounding box center [549, 191] width 546 height 186
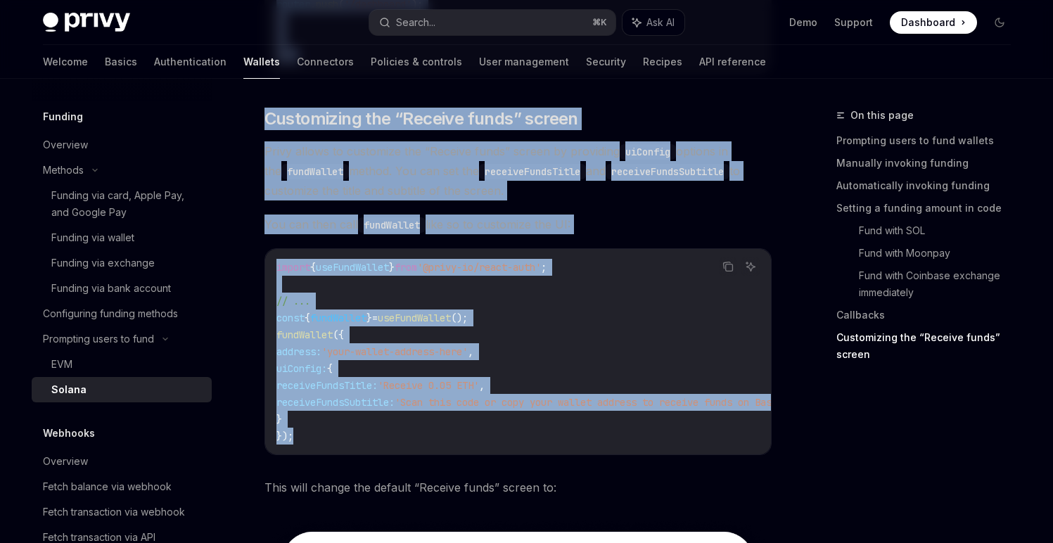
scroll to position [2752, 0]
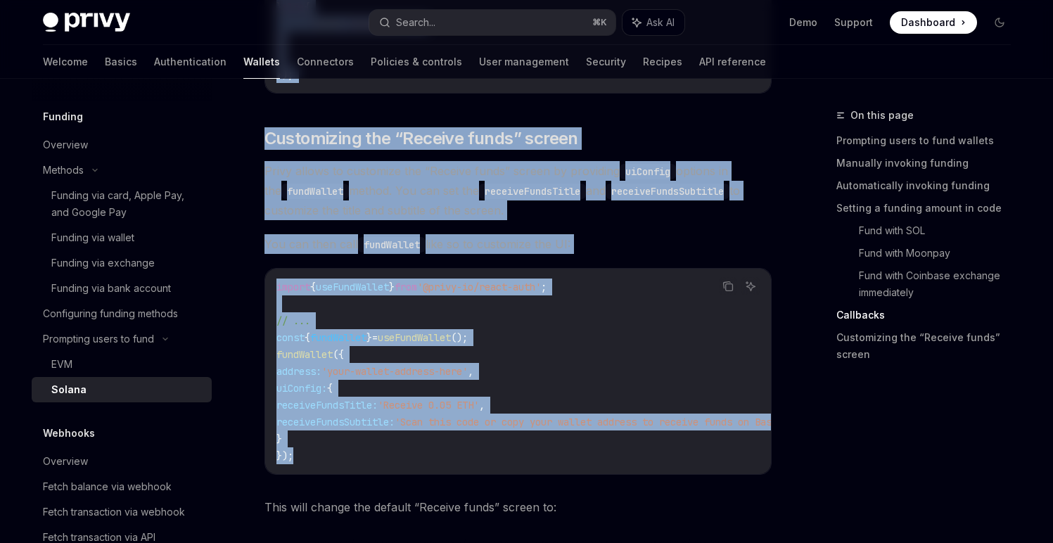
copy div "Loremi DoloRS Amet co AdipISC ElitSE Doei te InciDID Utla etdo magna aliquae a …"
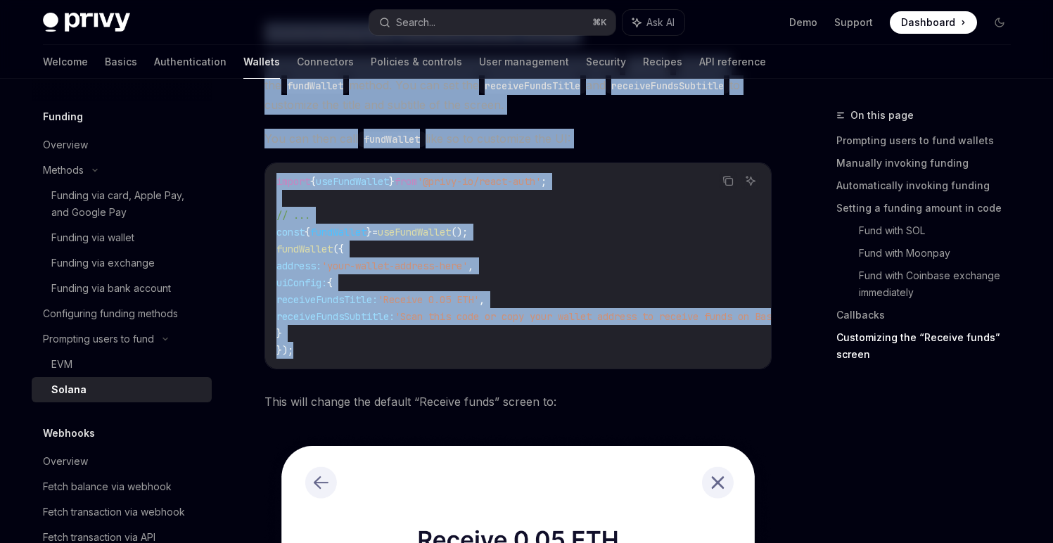
scroll to position [2821, 0]
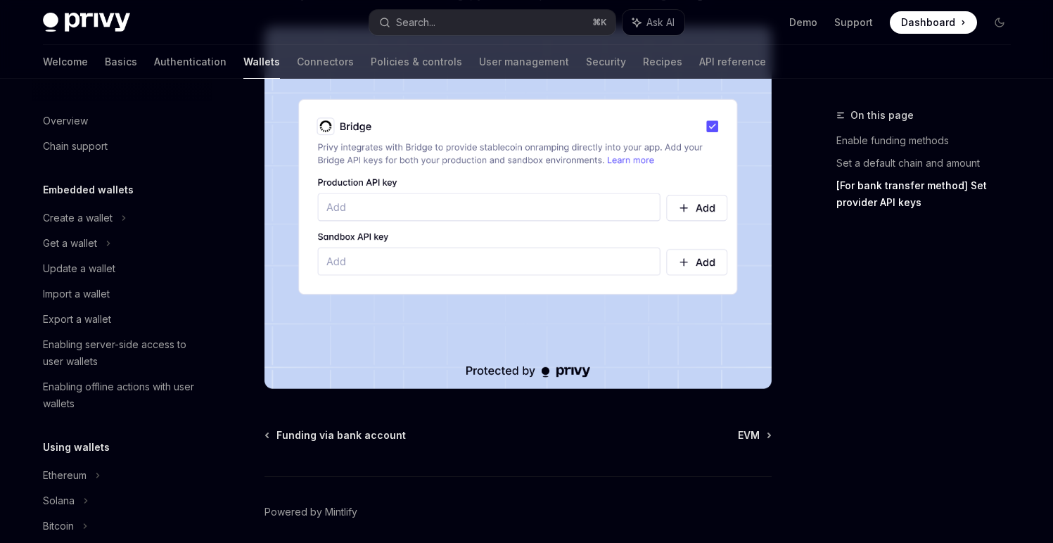
scroll to position [1347, 0]
click at [77, 71] on div "Welcome Basics Authentication Wallets Connectors Policies & controls User manag…" at bounding box center [404, 62] width 723 height 34
click at [76, 68] on div "Welcome Basics Authentication Wallets Connectors Policies & controls User manag…" at bounding box center [404, 62] width 723 height 34
click at [105, 61] on link "Basics" at bounding box center [121, 62] width 32 height 34
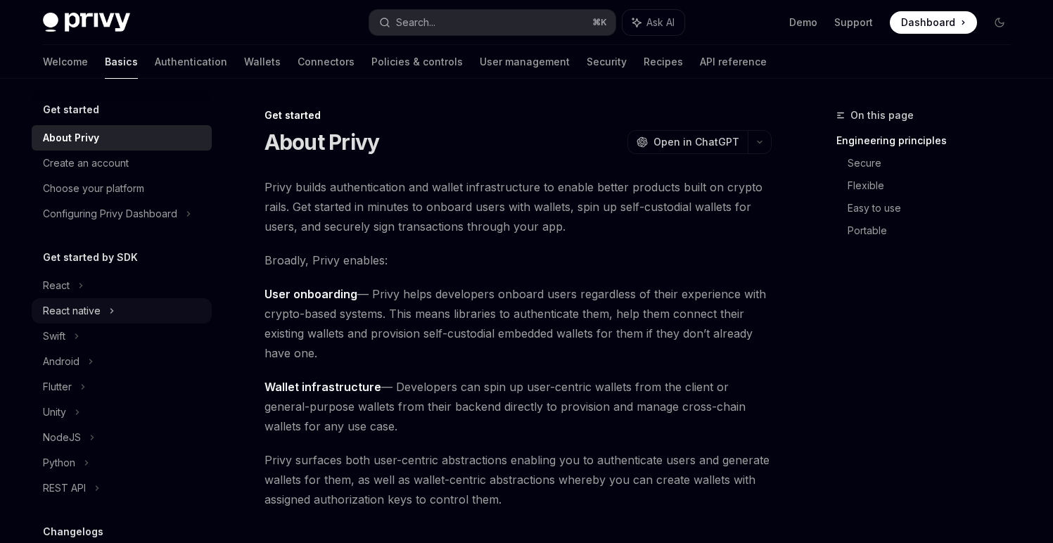
click at [105, 303] on div "React native" at bounding box center [122, 310] width 180 height 25
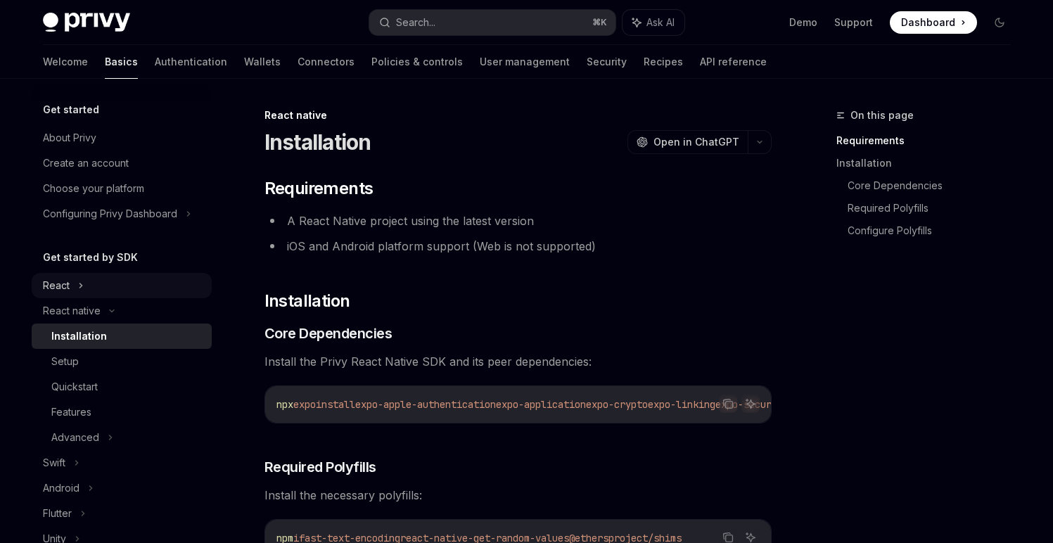
click at [105, 295] on div "React" at bounding box center [122, 285] width 180 height 25
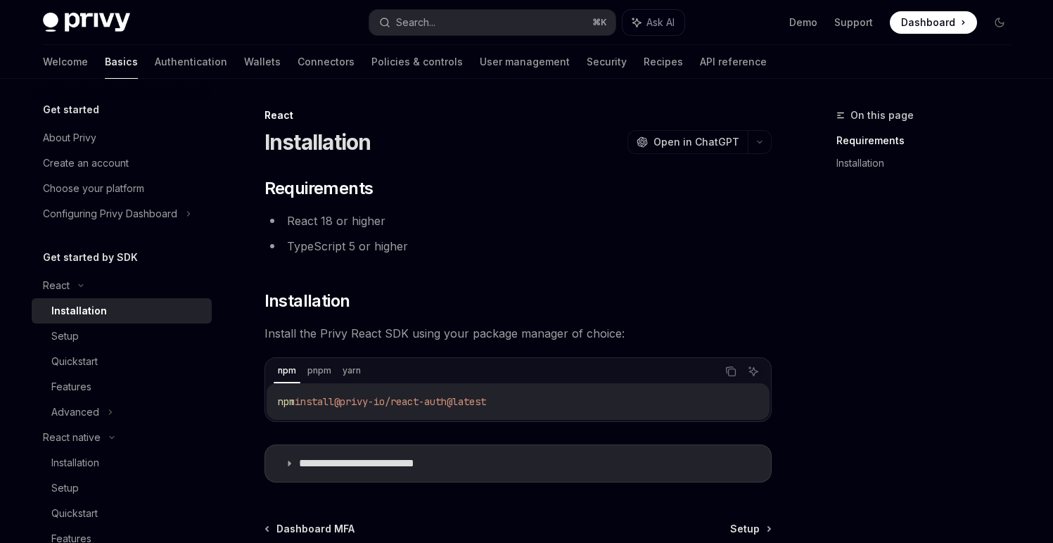
click at [104, 316] on div "Installation" at bounding box center [127, 310] width 152 height 17
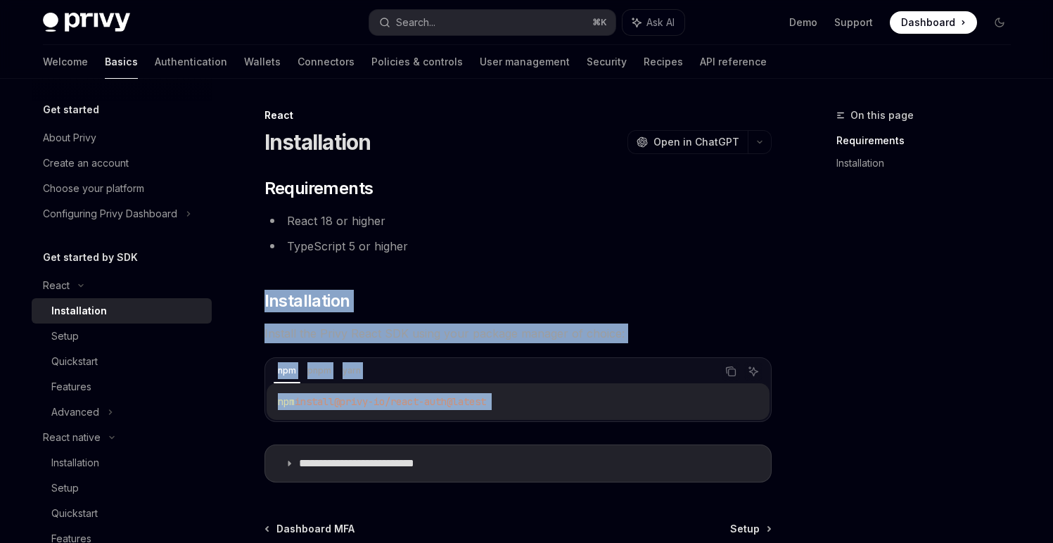
drag, startPoint x: 258, startPoint y: 271, endPoint x: 540, endPoint y: 433, distance: 325.2
click at [540, 433] on div "**********" at bounding box center [386, 399] width 777 height 585
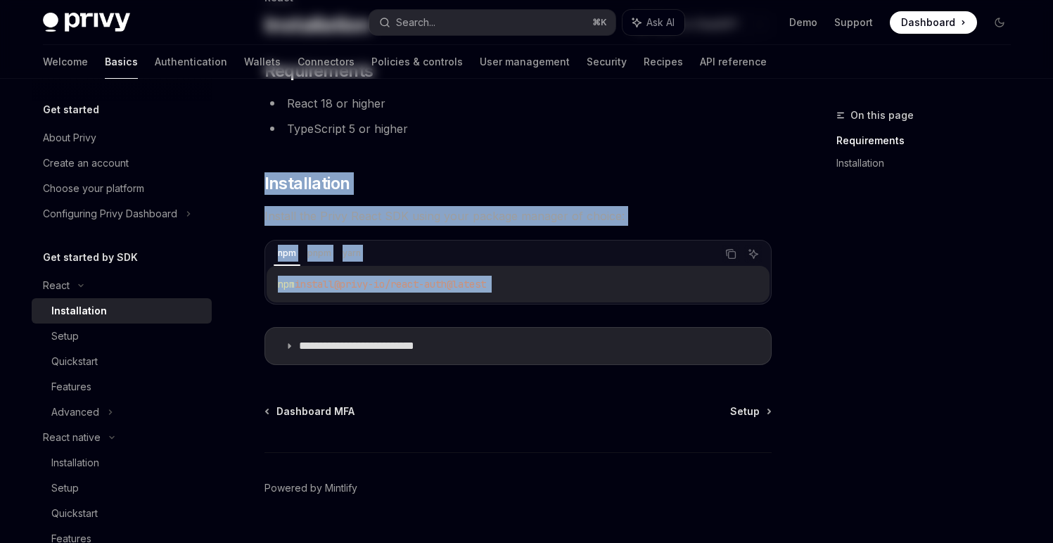
scroll to position [148, 0]
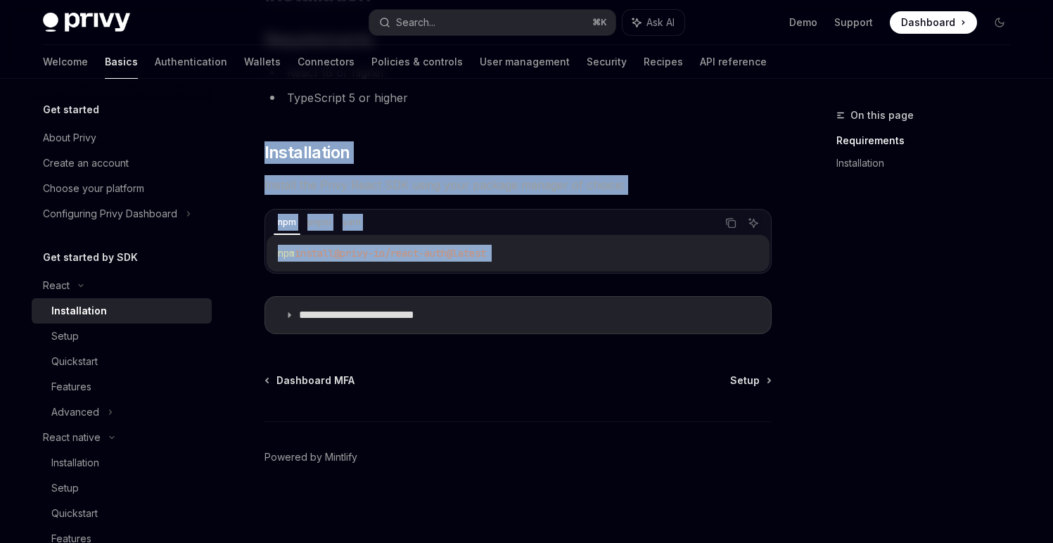
copy div "Installation Install the Privy React SDK using your package manager of choice: …"
click at [575, 257] on code "npm install @privy-io/react-auth@latest" at bounding box center [518, 253] width 480 height 17
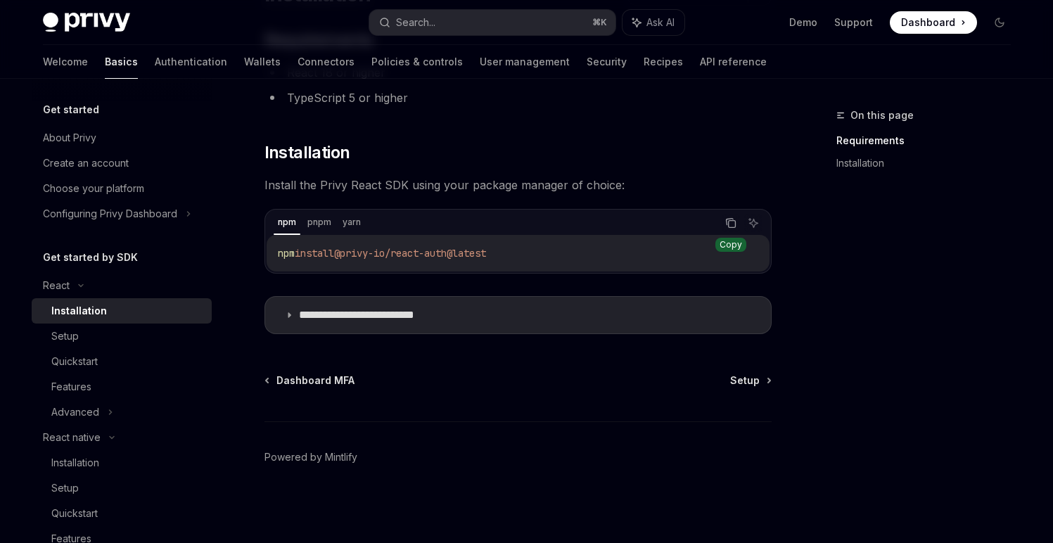
click at [734, 224] on icon "Copy the contents from the code block" at bounding box center [730, 222] width 11 height 11
click at [134, 338] on div "Setup" at bounding box center [127, 336] width 152 height 17
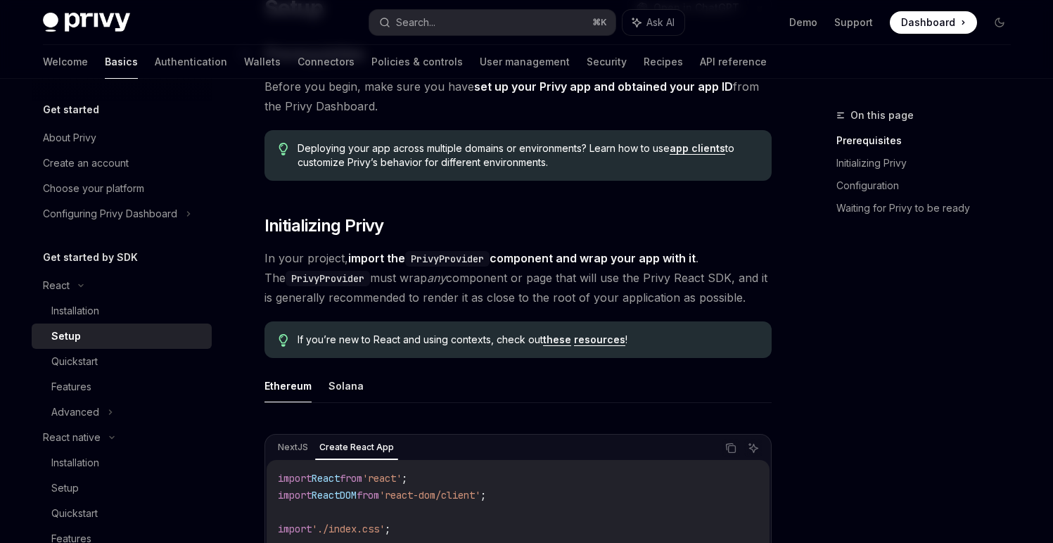
scroll to position [132, 0]
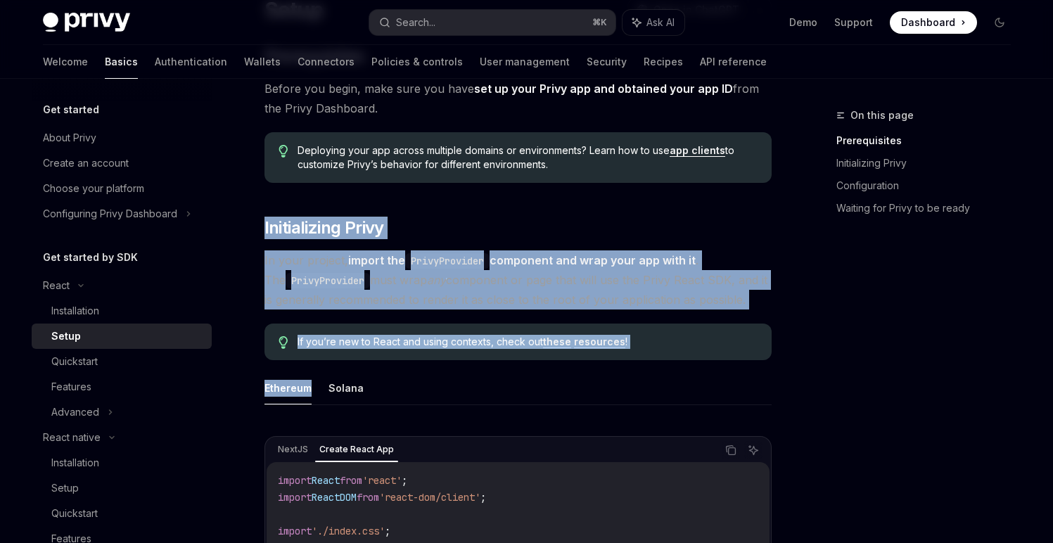
drag, startPoint x: 254, startPoint y: 193, endPoint x: 546, endPoint y: 377, distance: 345.2
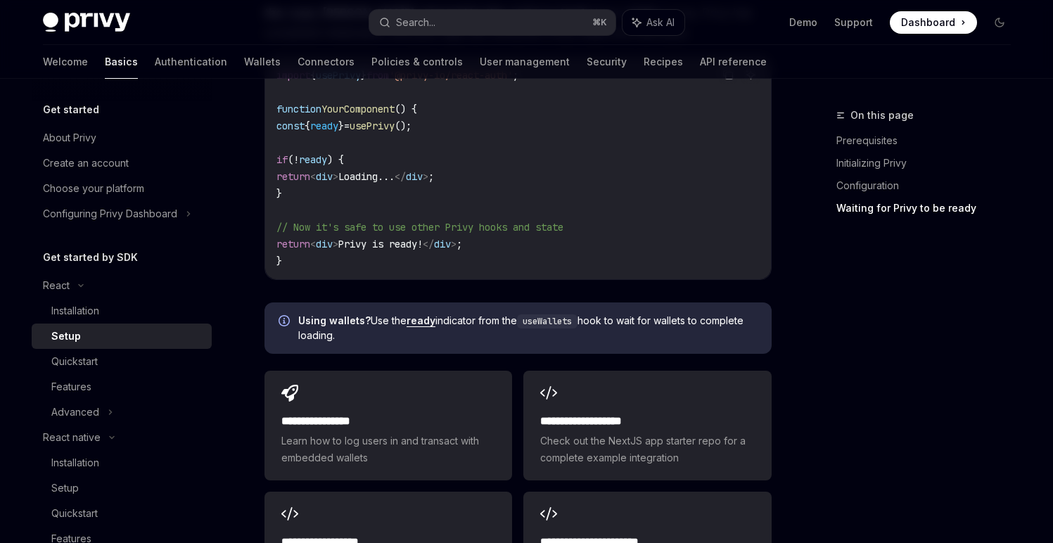
scroll to position [1737, 0]
click at [525, 319] on span "Using wallets? Use the ready indicator from the useWallets hook to wait for wal…" at bounding box center [527, 328] width 459 height 29
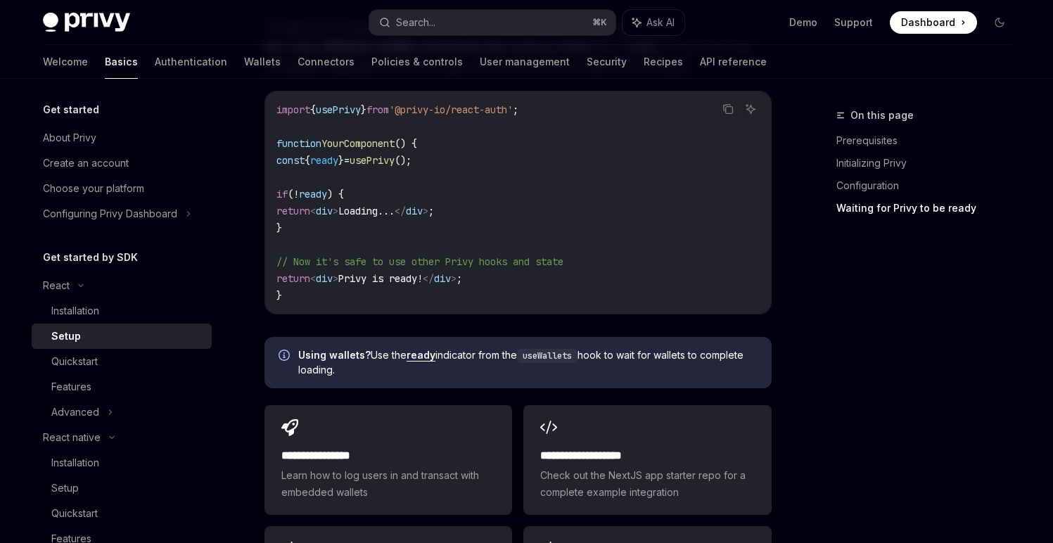
scroll to position [1684, 0]
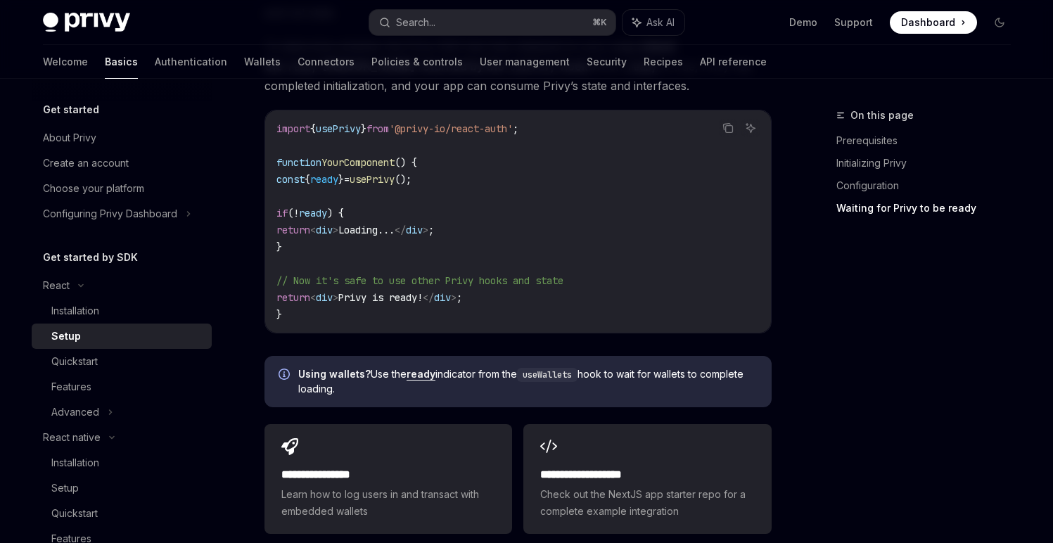
copy div "Initializing Privy In your project, import the PrivyProvider component and wrap…"
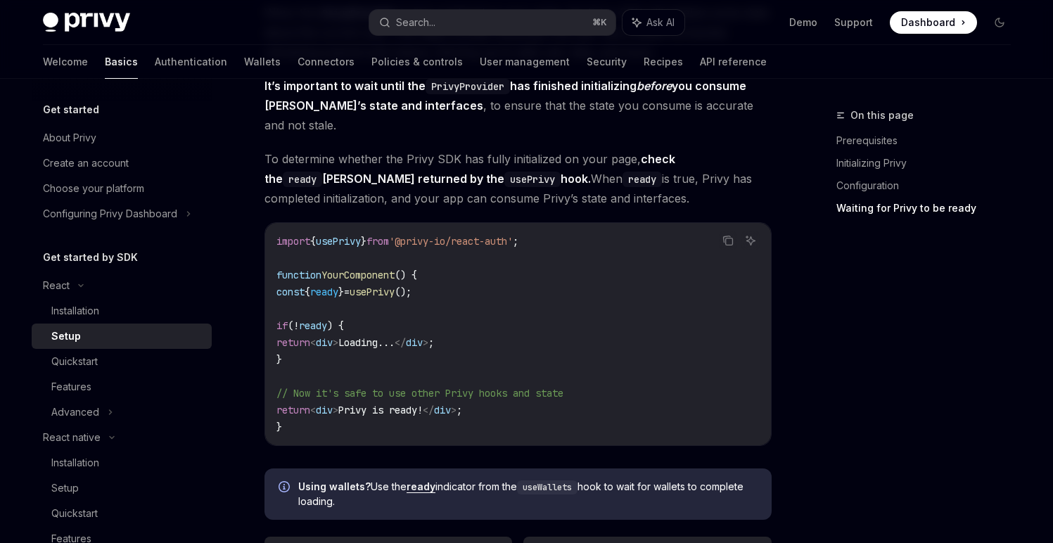
scroll to position [1576, 0]
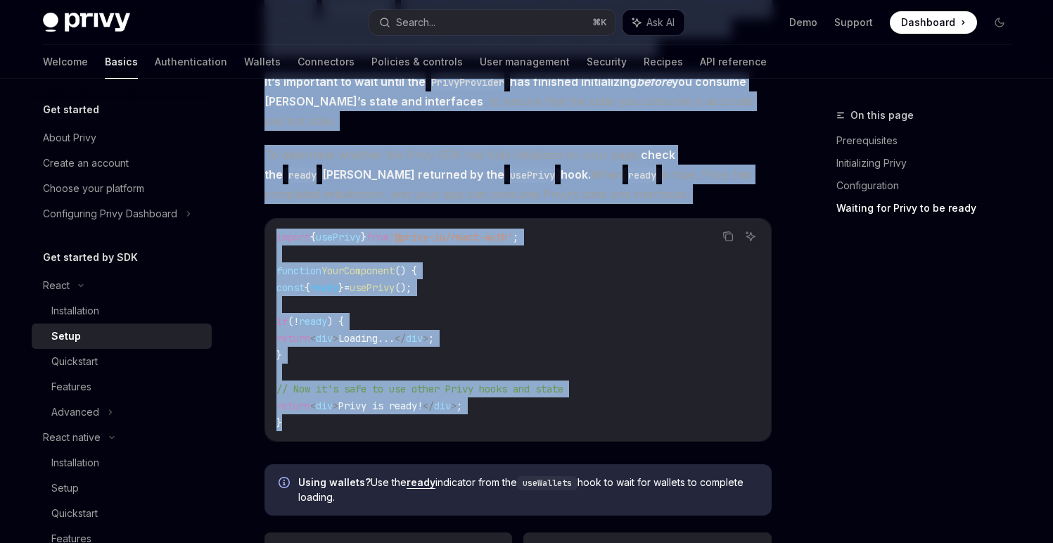
click at [464, 405] on code "import { usePrivy } from '@privy-io/react-auth' ; function YourComponent () { c…" at bounding box center [517, 330] width 483 height 203
copy div "Initializing Privy In your project, import the PrivyProvider component and wrap…"
click at [458, 260] on code "import { usePrivy } from '@privy-io/react-auth' ; function YourComponent () { c…" at bounding box center [517, 330] width 483 height 203
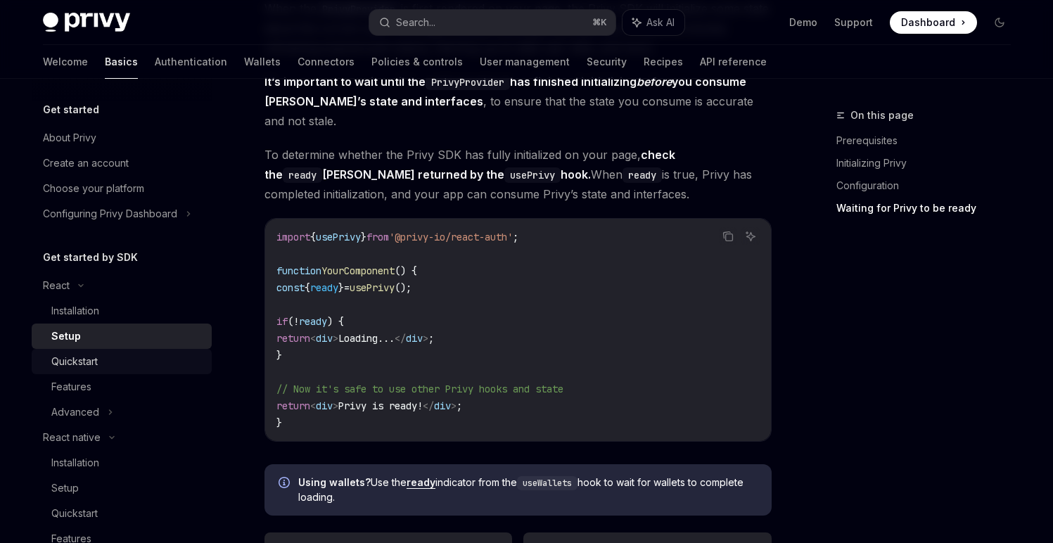
click at [109, 362] on div "Quickstart" at bounding box center [127, 361] width 152 height 17
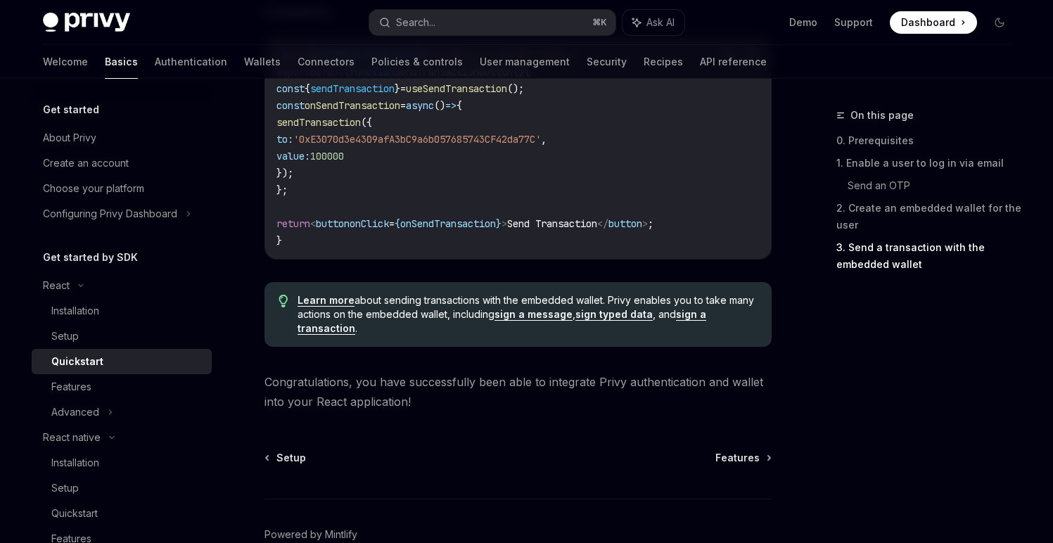
scroll to position [1498, 0]
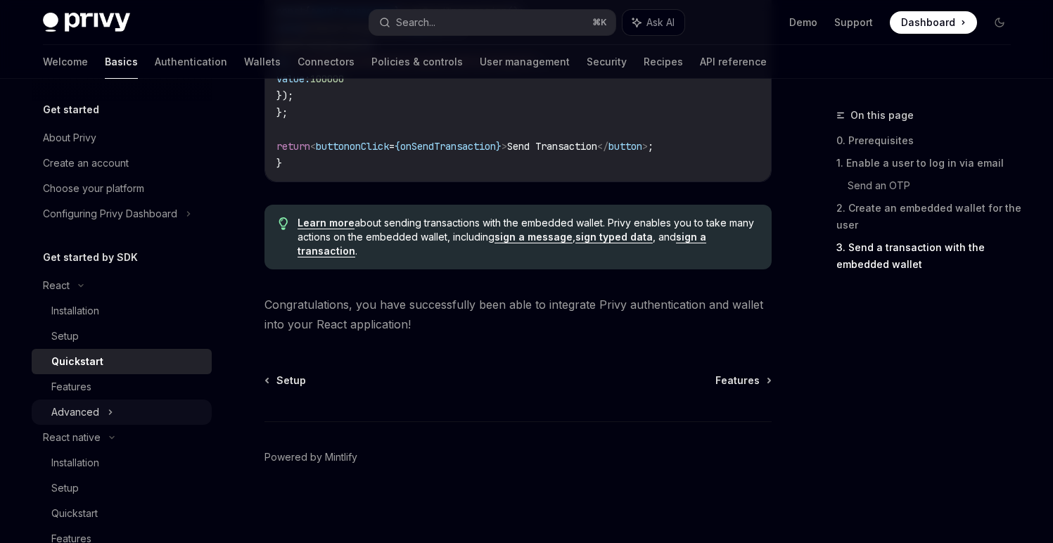
click at [93, 404] on div "Advanced" at bounding box center [75, 412] width 48 height 17
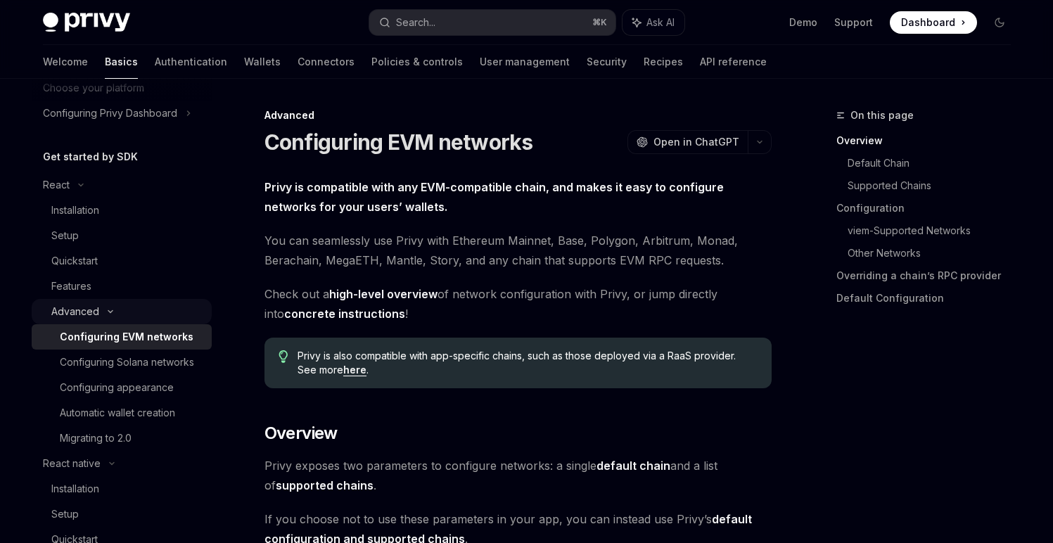
scroll to position [129, 0]
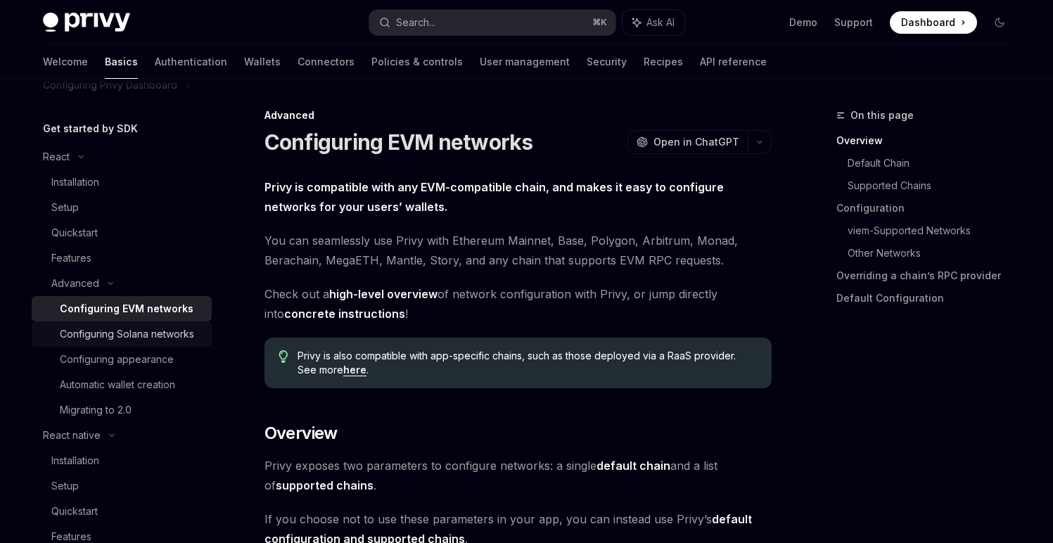
click at [102, 338] on div "Configuring Solana networks" at bounding box center [127, 334] width 134 height 17
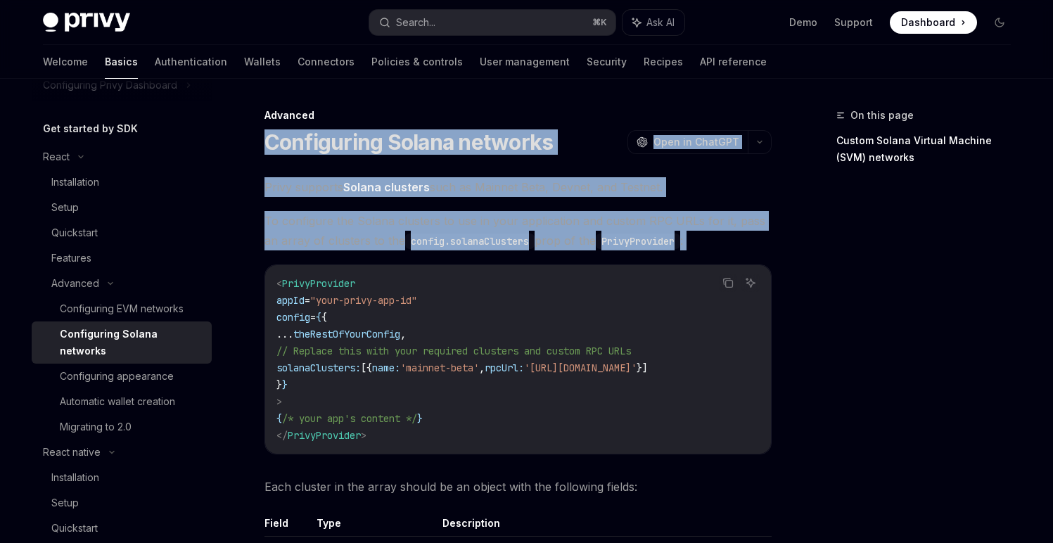
drag, startPoint x: 237, startPoint y: 136, endPoint x: 494, endPoint y: 257, distance: 284.1
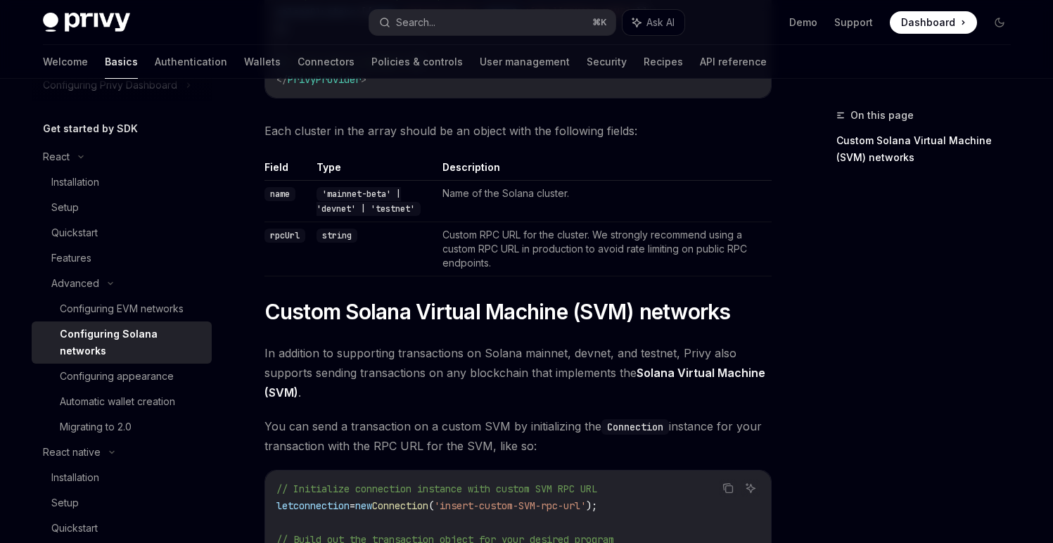
scroll to position [309, 0]
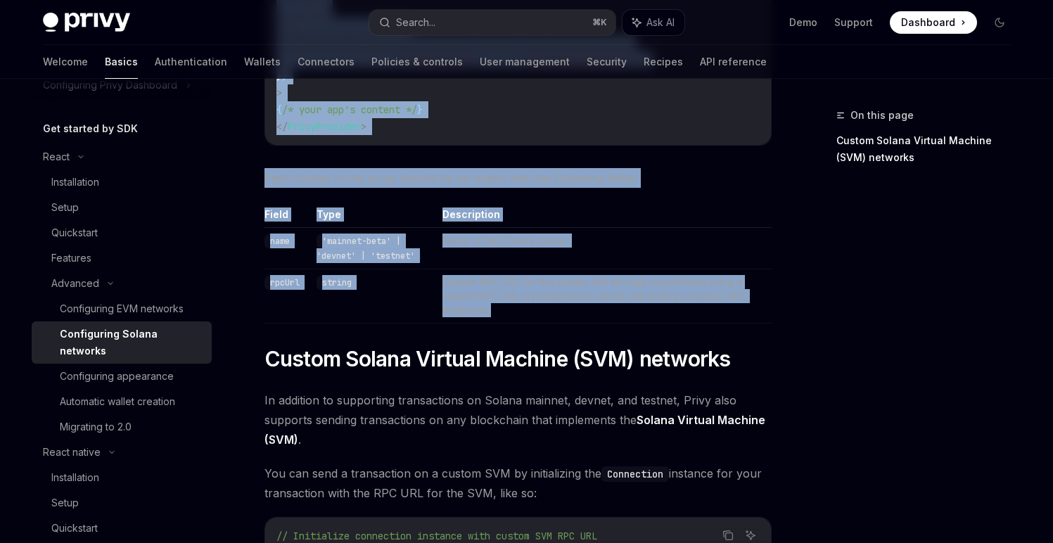
click at [557, 317] on td "Custom RPC URL for the cluster. We strongly recommend using a custom RPC URL in…" at bounding box center [604, 296] width 335 height 54
copy div "Configuring Solana networks OpenAI Open in ChatGPT OpenAI Open in ChatGPT Privy…"
click at [119, 394] on div "Automatic wallet creation" at bounding box center [117, 401] width 115 height 17
type textarea "*"
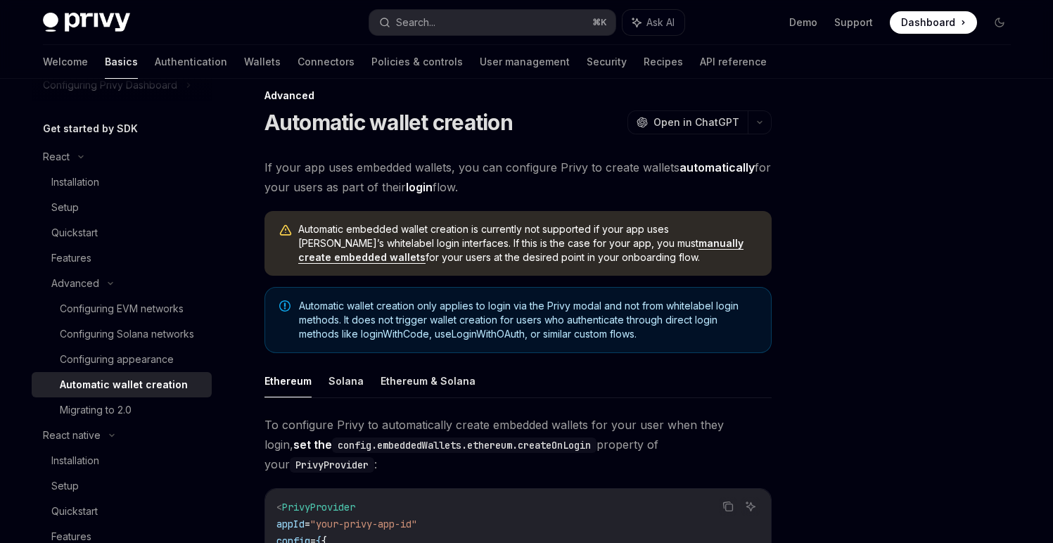
scroll to position [28, 0]
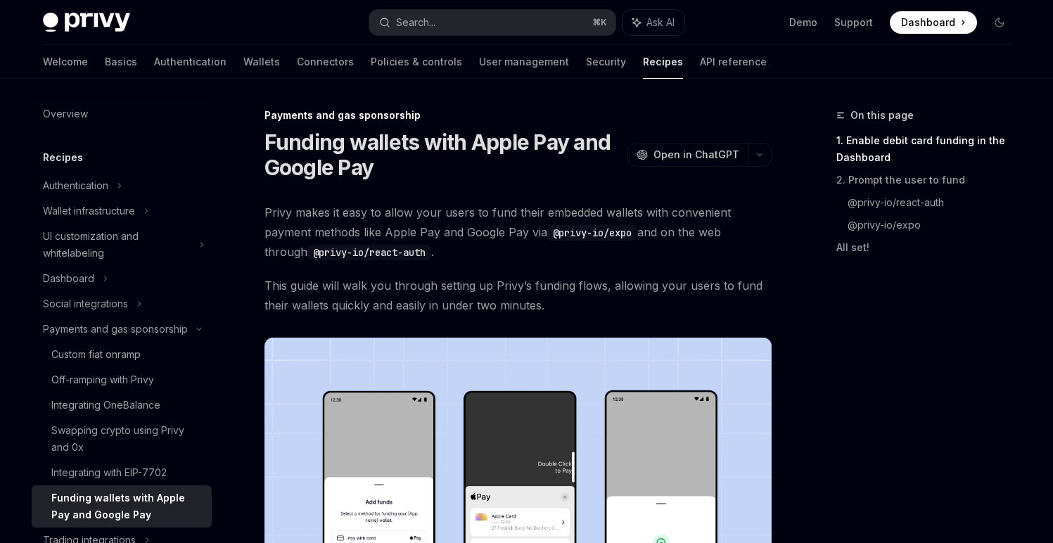
scroll to position [181, 0]
